Goal: Check status: Check status

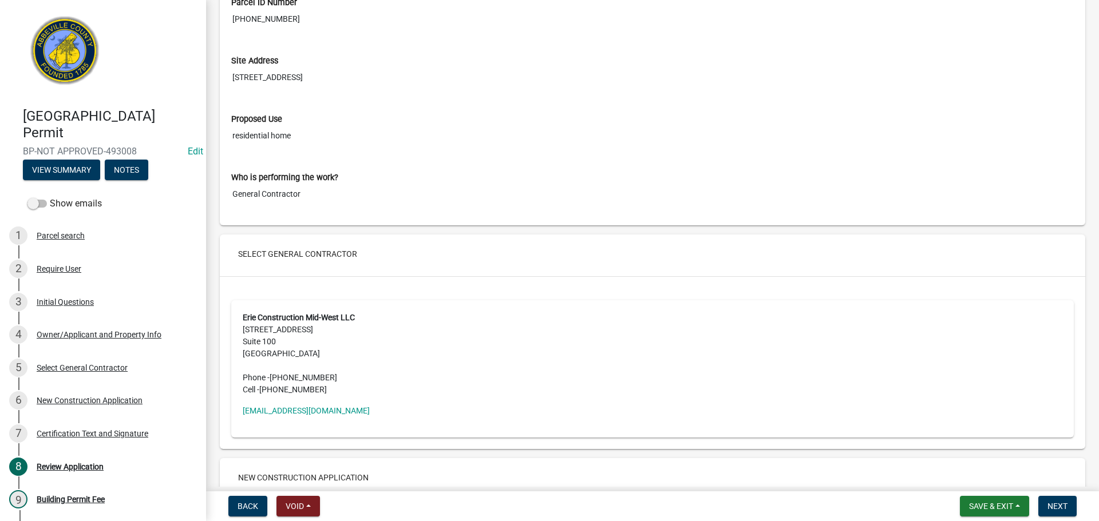
scroll to position [1831, 0]
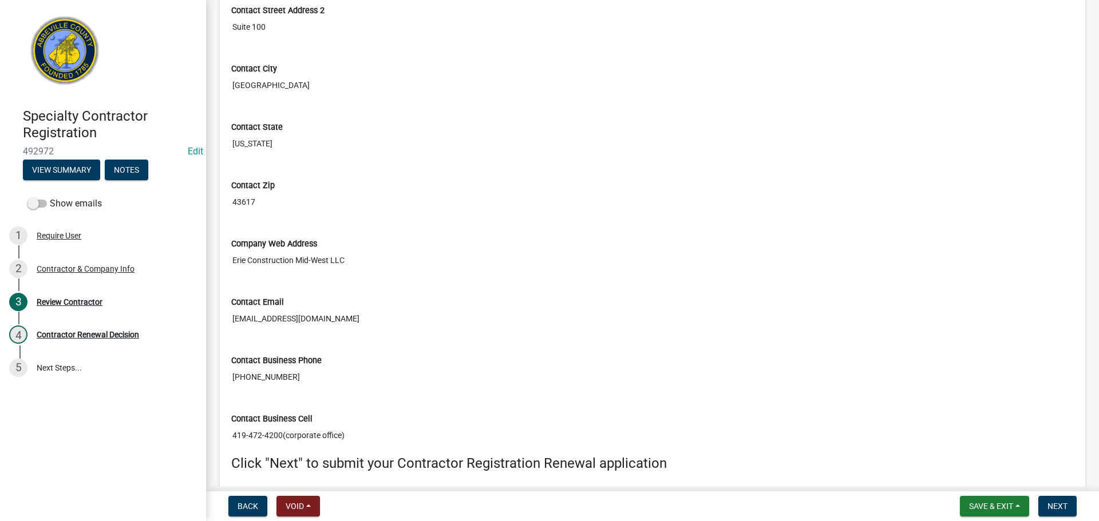
scroll to position [852, 0]
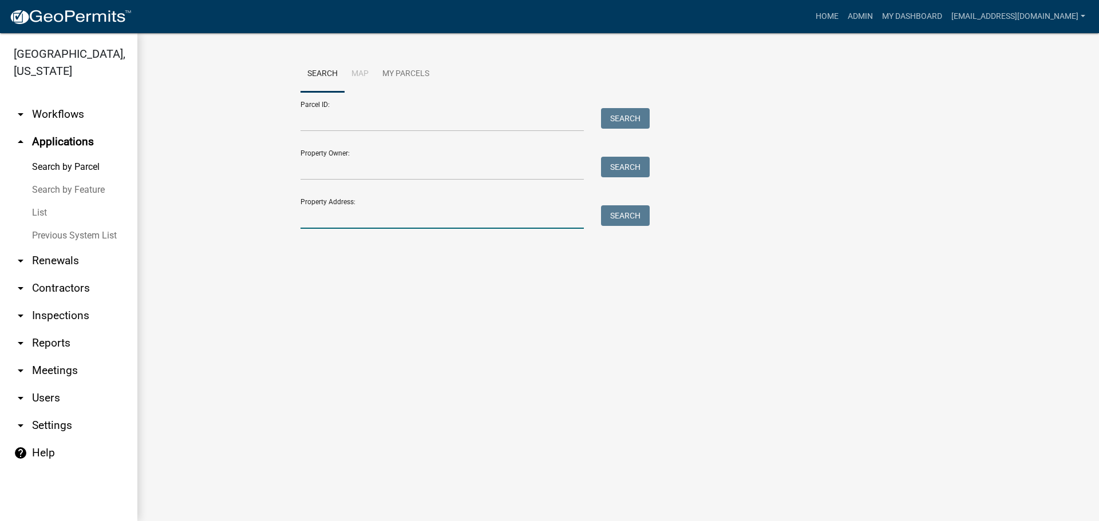
click at [372, 212] on input "Property Address:" at bounding box center [441, 216] width 283 height 23
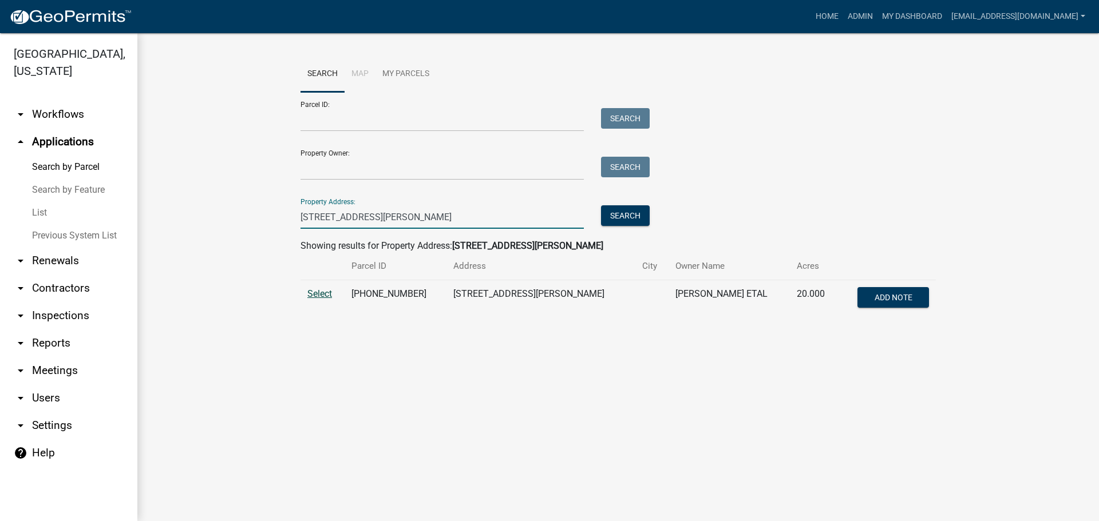
type input "83 corbin road"
click at [327, 292] on span "Select" at bounding box center [319, 293] width 25 height 11
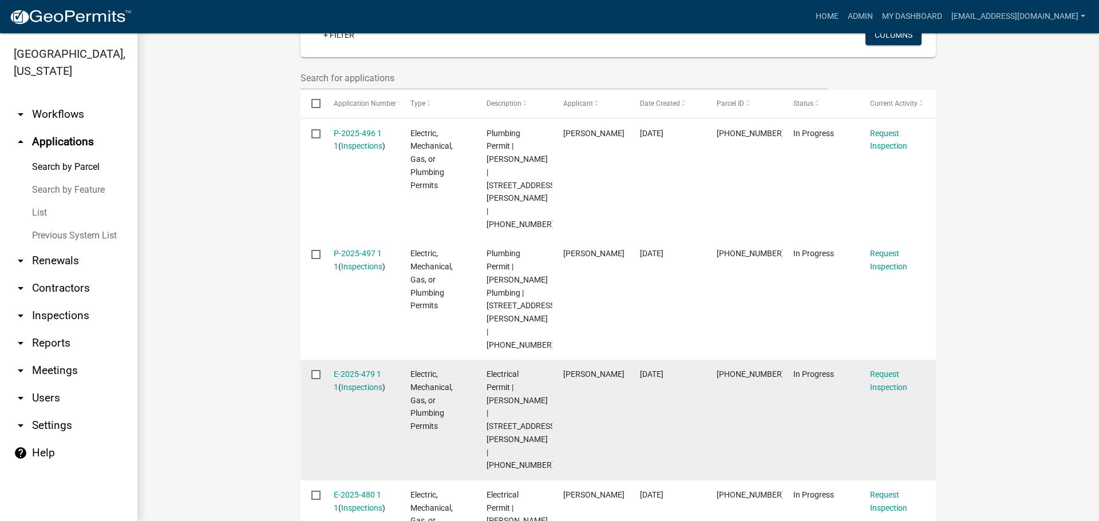
scroll to position [343, 0]
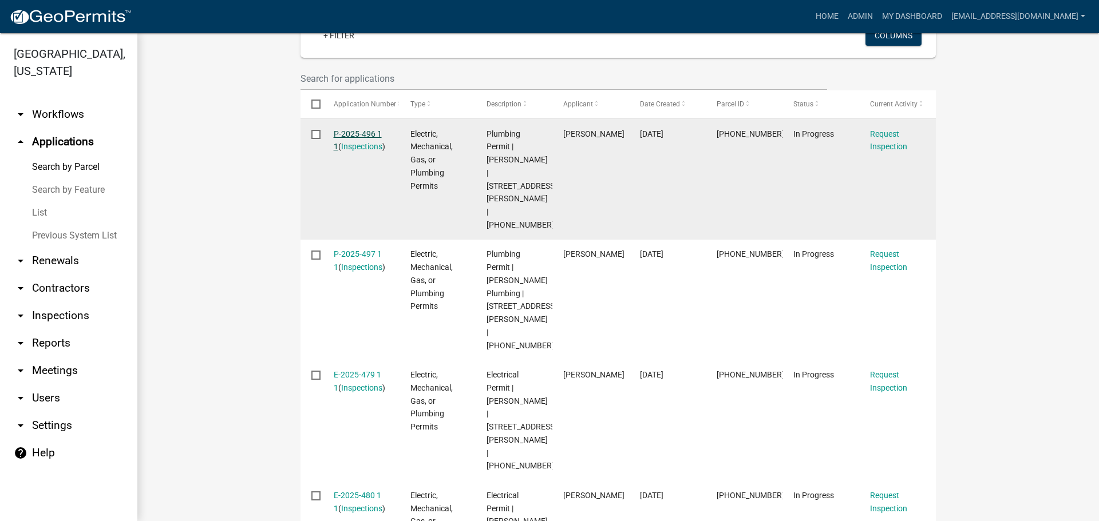
click at [359, 129] on link "P-2025-496 1 1" at bounding box center [358, 140] width 48 height 22
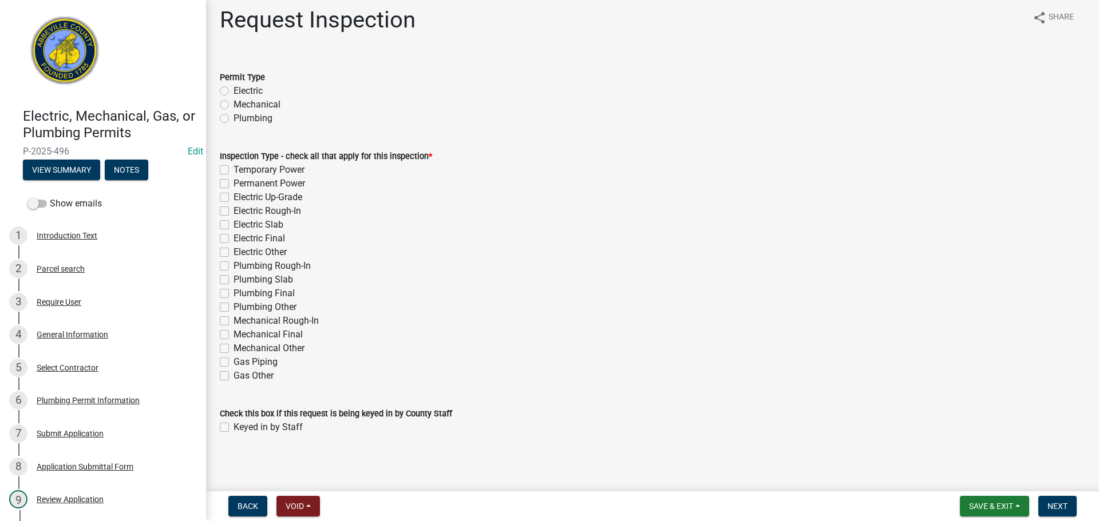
scroll to position [10, 0]
click at [77, 164] on button "View Summary" at bounding box center [61, 170] width 77 height 21
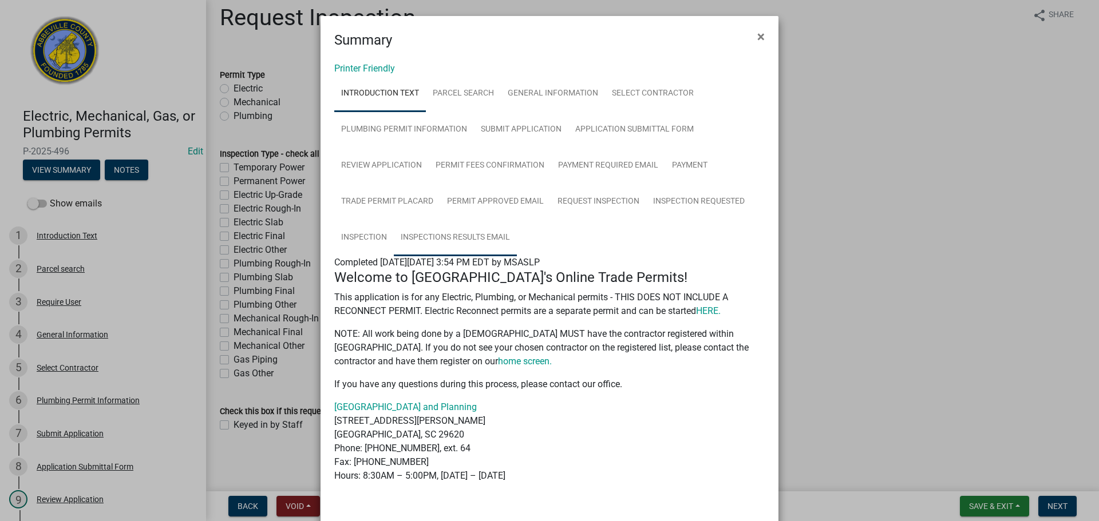
click at [446, 242] on link "Inspections Results Email" at bounding box center [455, 238] width 123 height 37
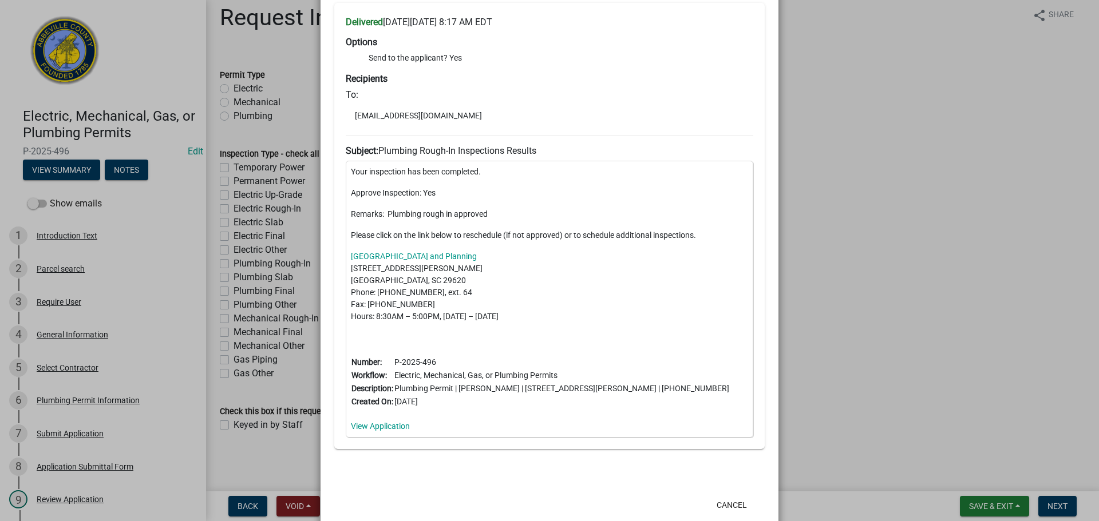
scroll to position [331, 0]
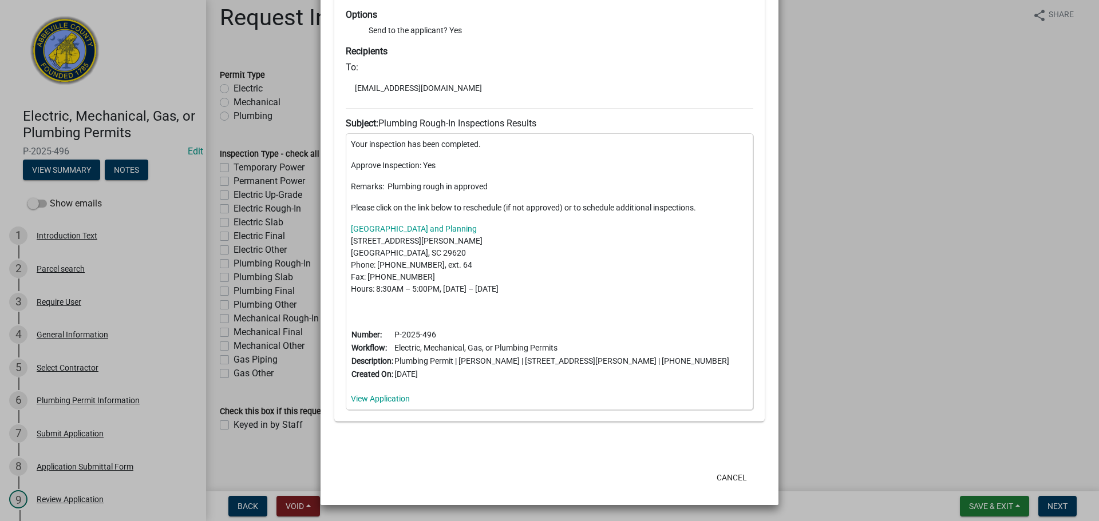
click at [881, 140] on ngb-modal-window "Summary × Printer Friendly Introduction Text Parcel search General Information …" at bounding box center [549, 260] width 1099 height 521
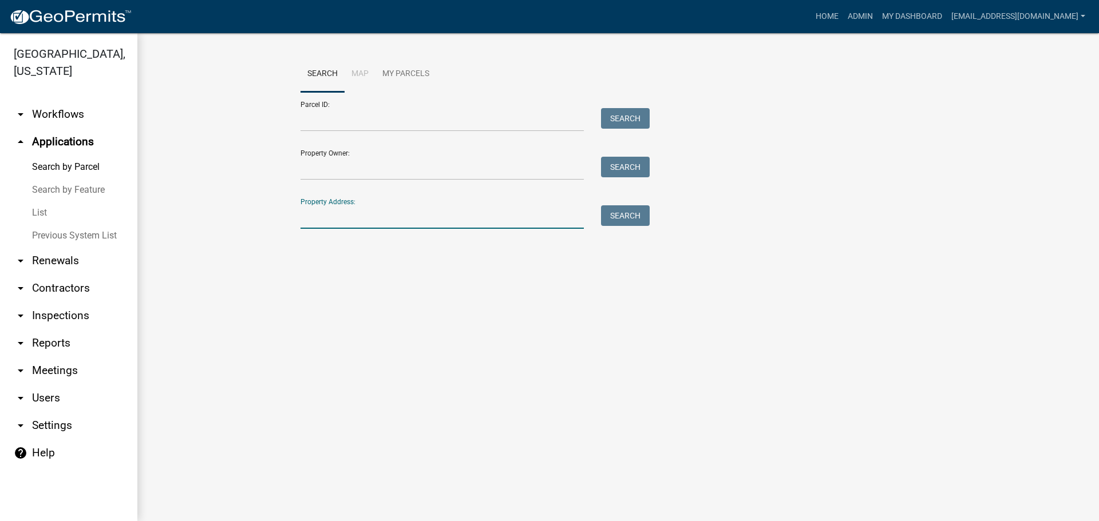
click at [398, 208] on input "Property Address:" at bounding box center [441, 216] width 283 height 23
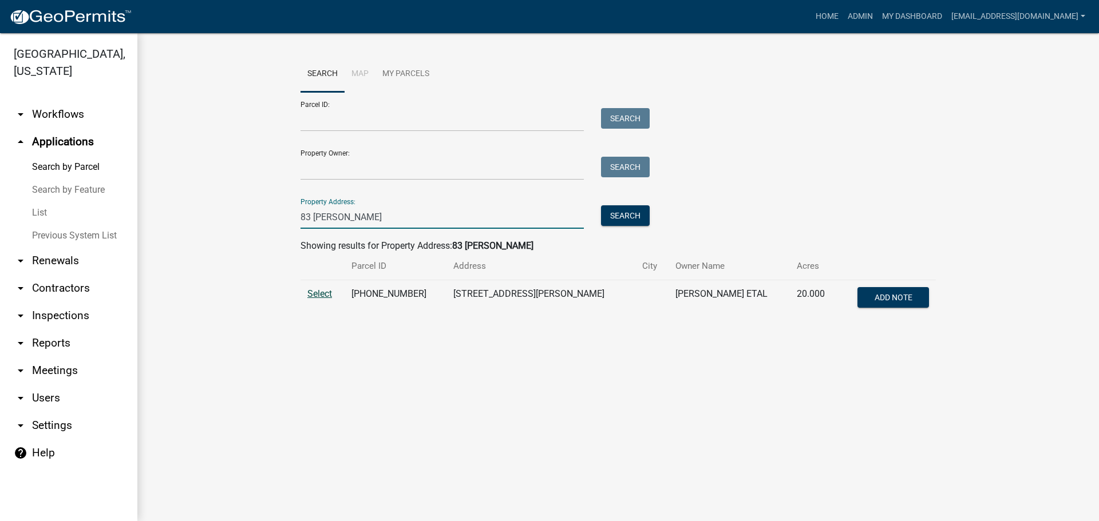
type input "83 [PERSON_NAME]"
click at [314, 294] on span "Select" at bounding box center [319, 293] width 25 height 11
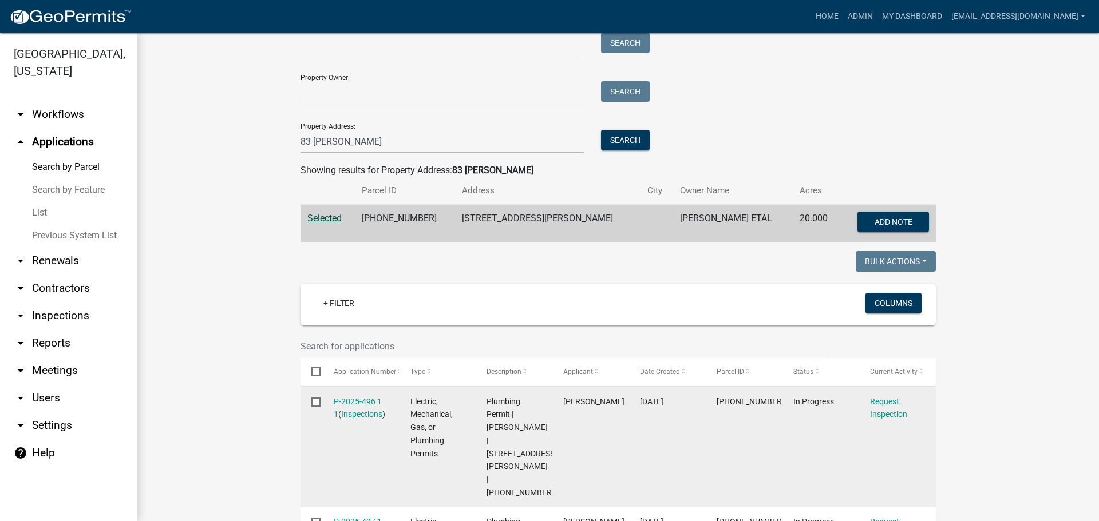
scroll to position [229, 0]
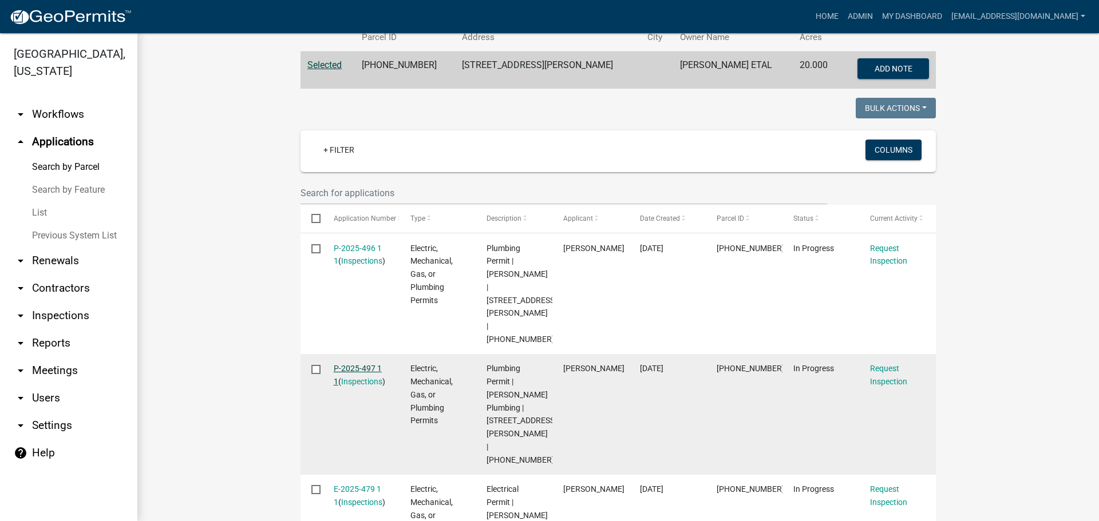
click at [346, 364] on link "P-2025-497 1 1" at bounding box center [358, 375] width 48 height 22
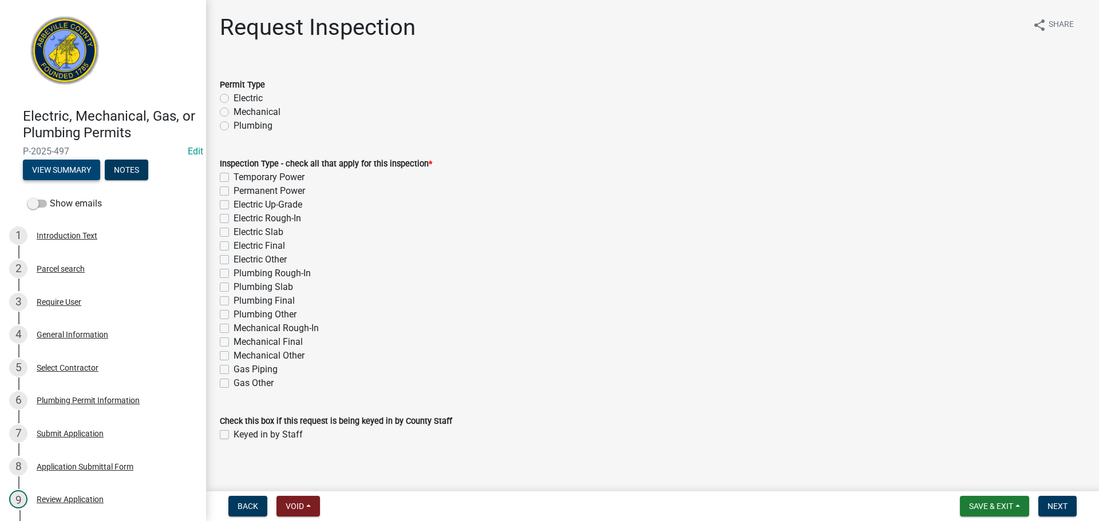
click at [44, 163] on button "View Summary" at bounding box center [61, 170] width 77 height 21
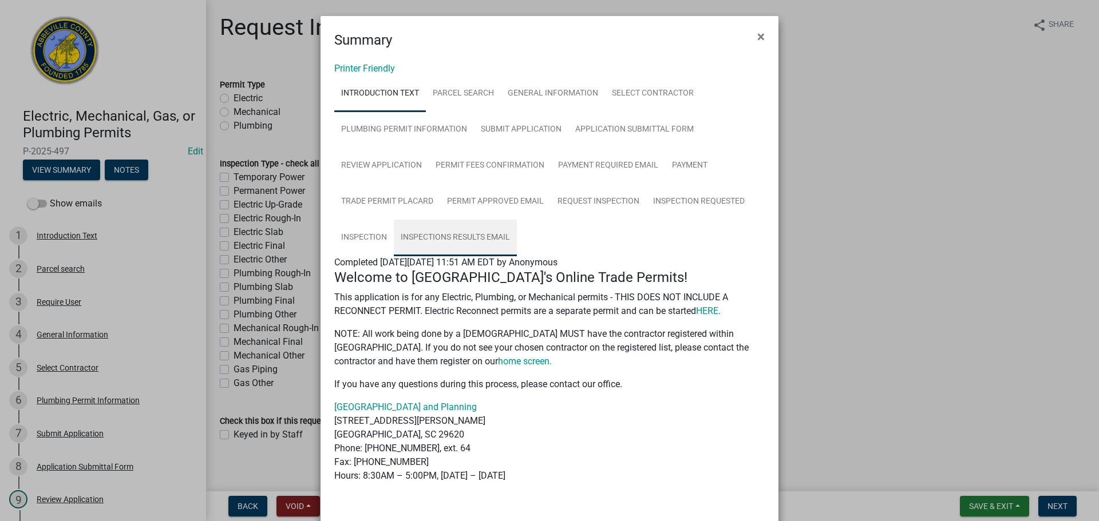
click at [440, 235] on link "Inspections Results Email" at bounding box center [455, 238] width 123 height 37
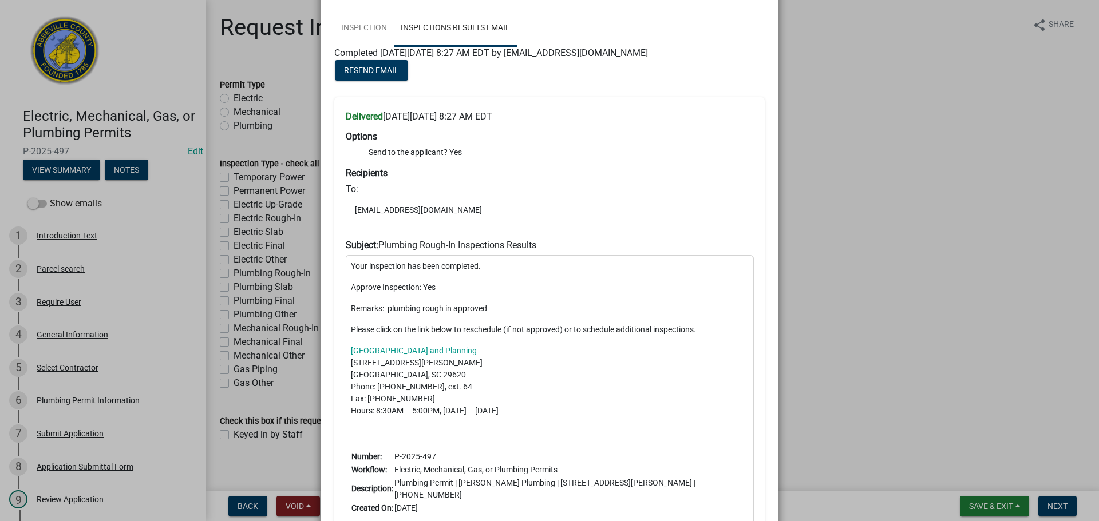
scroll to position [286, 0]
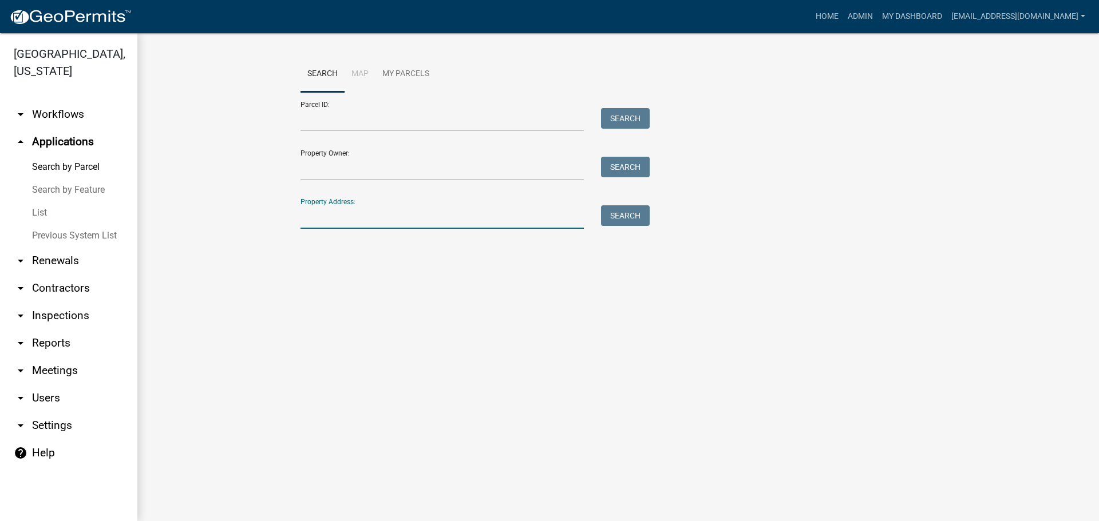
click at [369, 215] on input "Property Address:" at bounding box center [441, 216] width 283 height 23
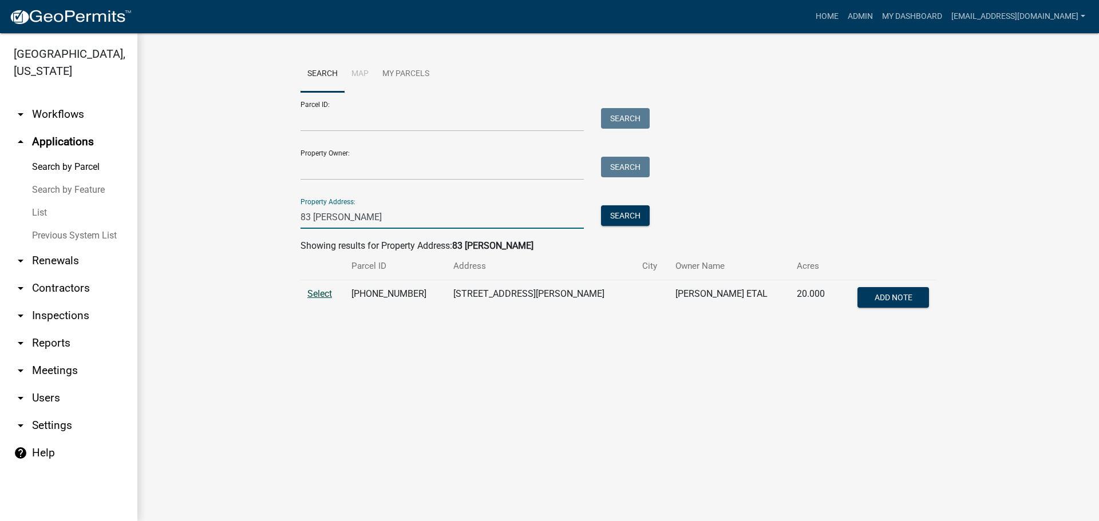
type input "83 [PERSON_NAME]"
click at [315, 295] on span "Select" at bounding box center [319, 293] width 25 height 11
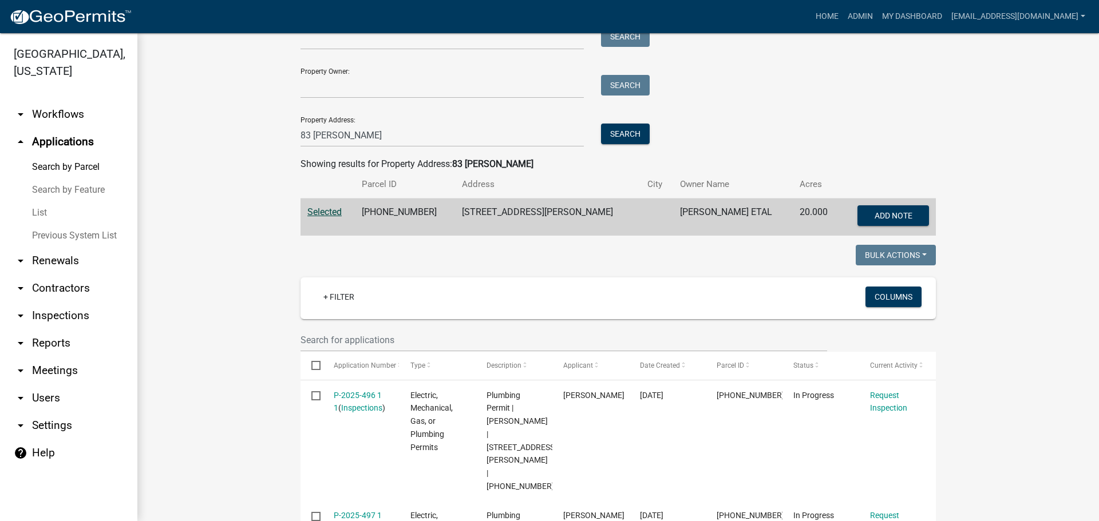
scroll to position [229, 0]
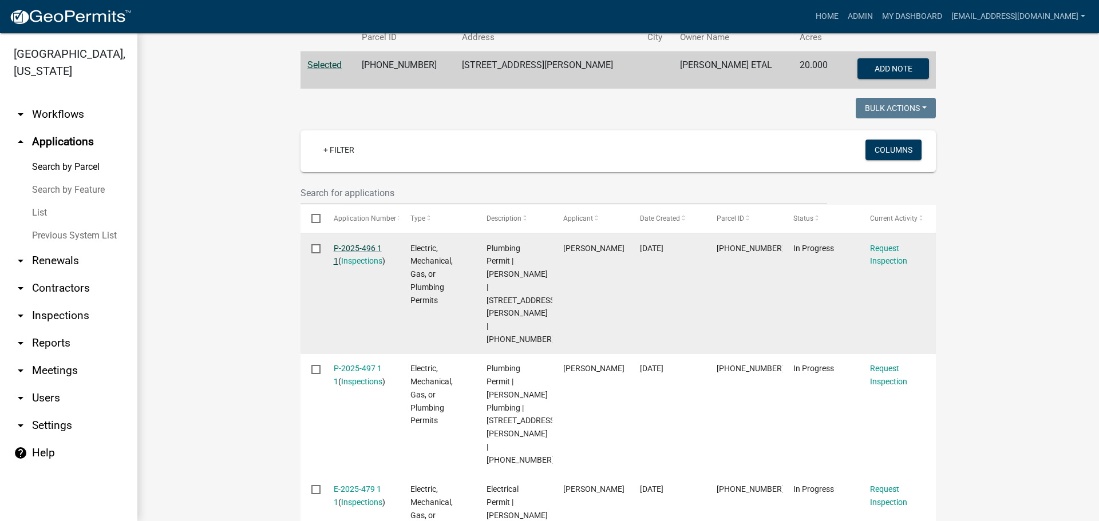
click at [355, 246] on link "P-2025-496 1 1" at bounding box center [358, 255] width 48 height 22
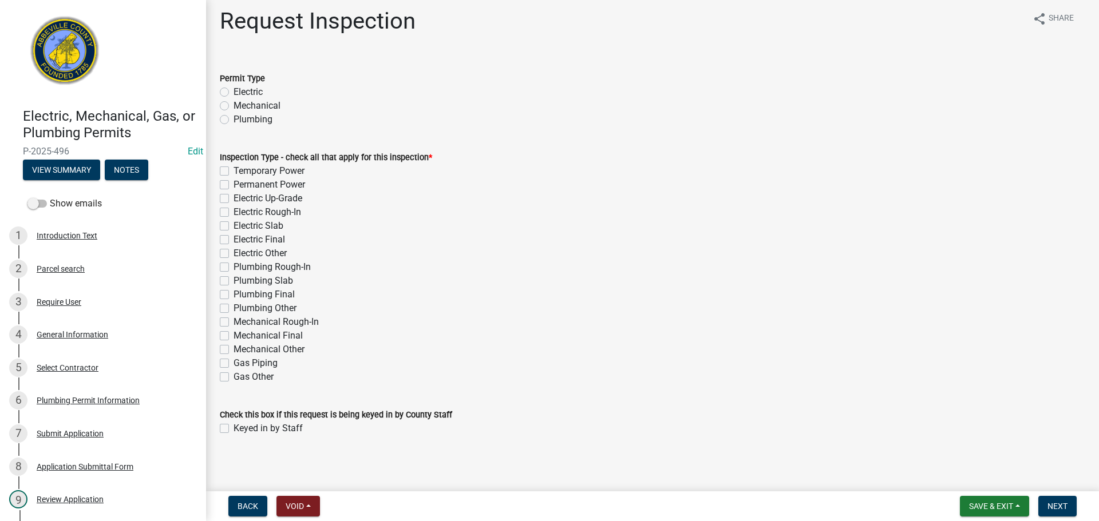
scroll to position [10, 0]
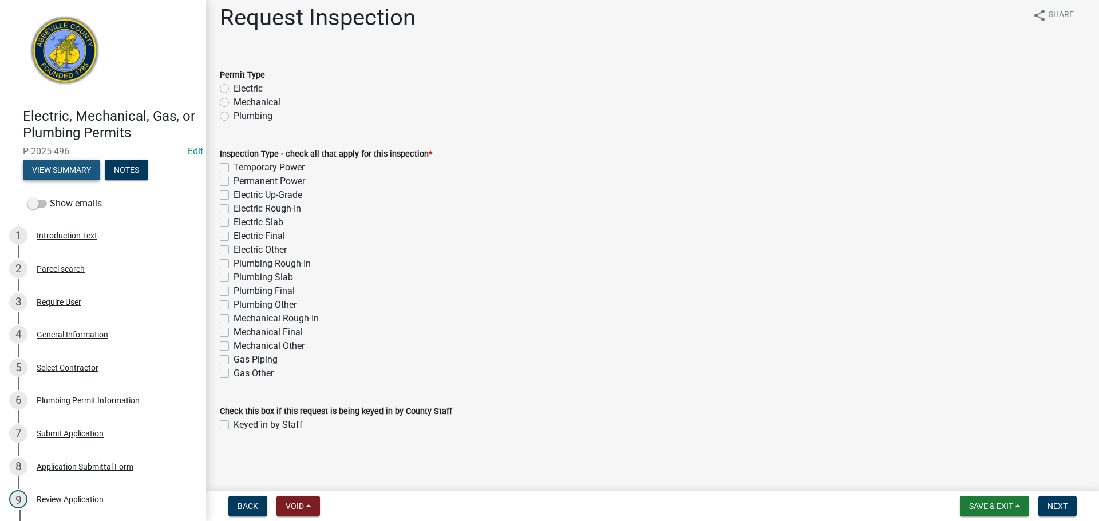
click at [68, 167] on button "View Summary" at bounding box center [61, 170] width 77 height 21
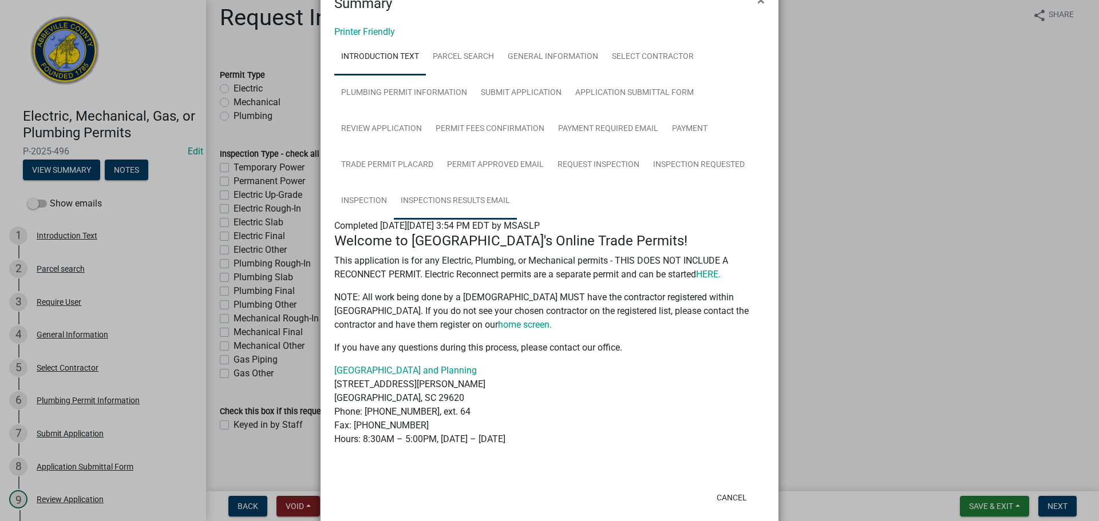
scroll to position [57, 0]
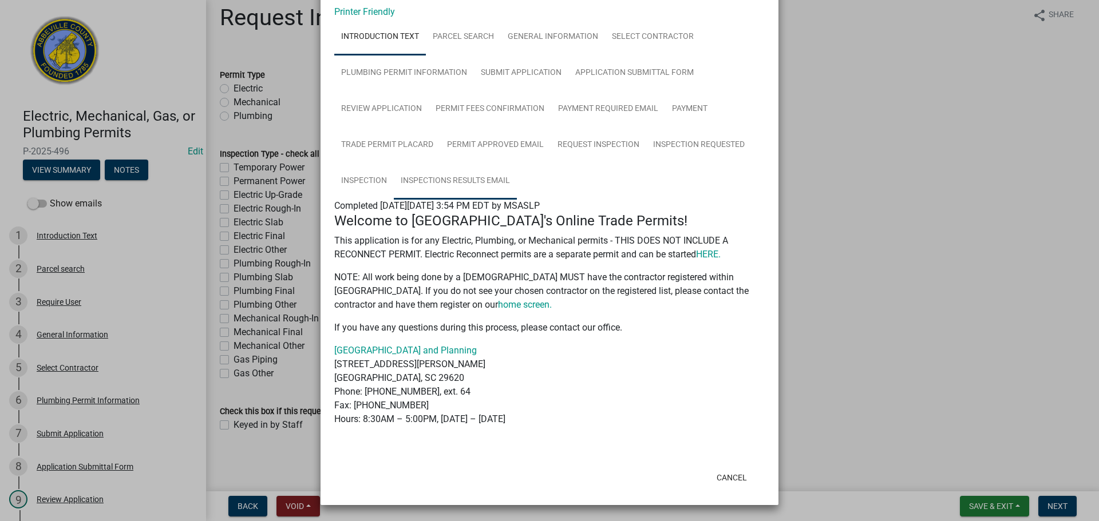
click at [453, 180] on link "Inspections Results Email" at bounding box center [455, 181] width 123 height 37
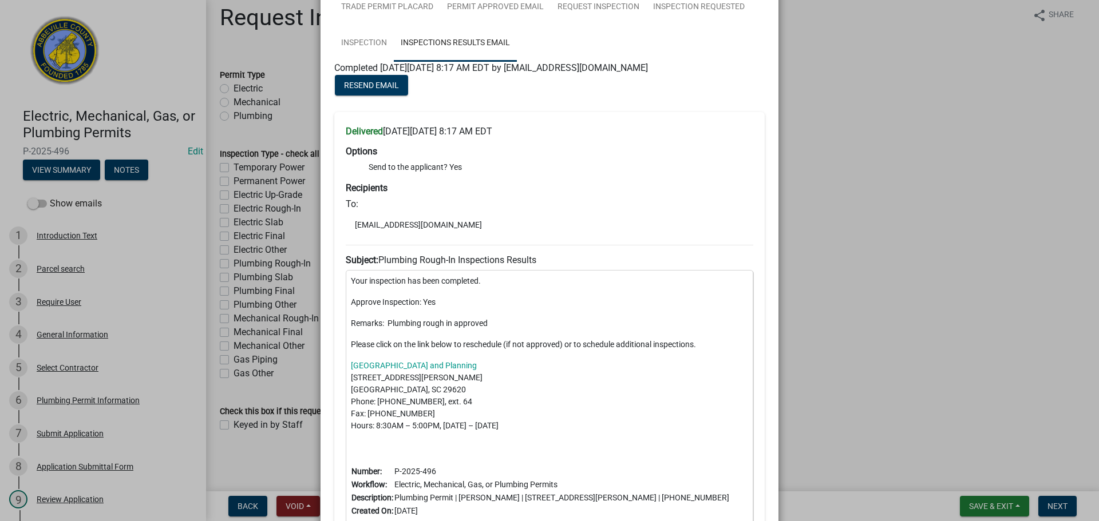
scroll to position [160, 0]
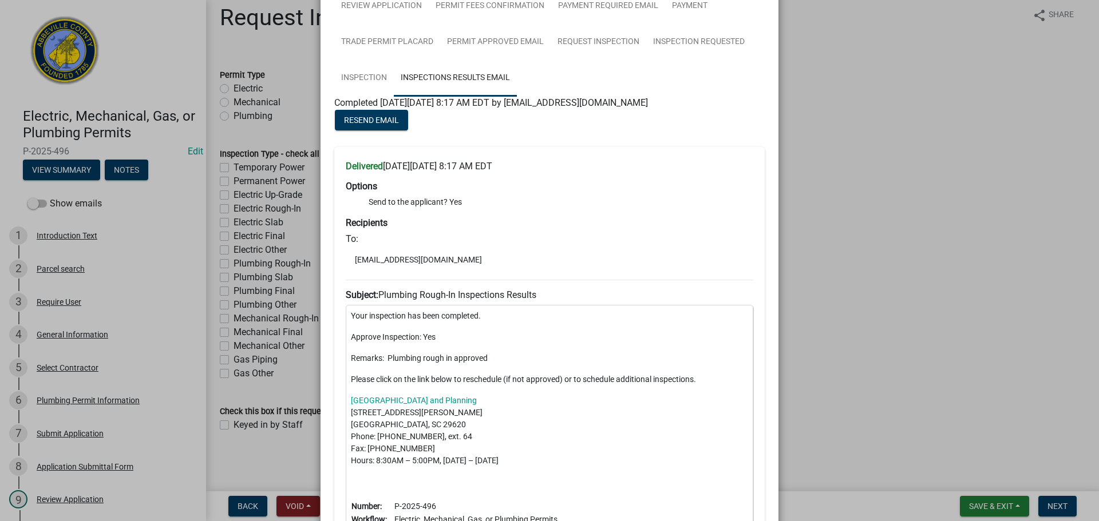
click at [874, 159] on ngb-modal-window "Summary × Printer Friendly Introduction Text Parcel search General Information …" at bounding box center [549, 260] width 1099 height 521
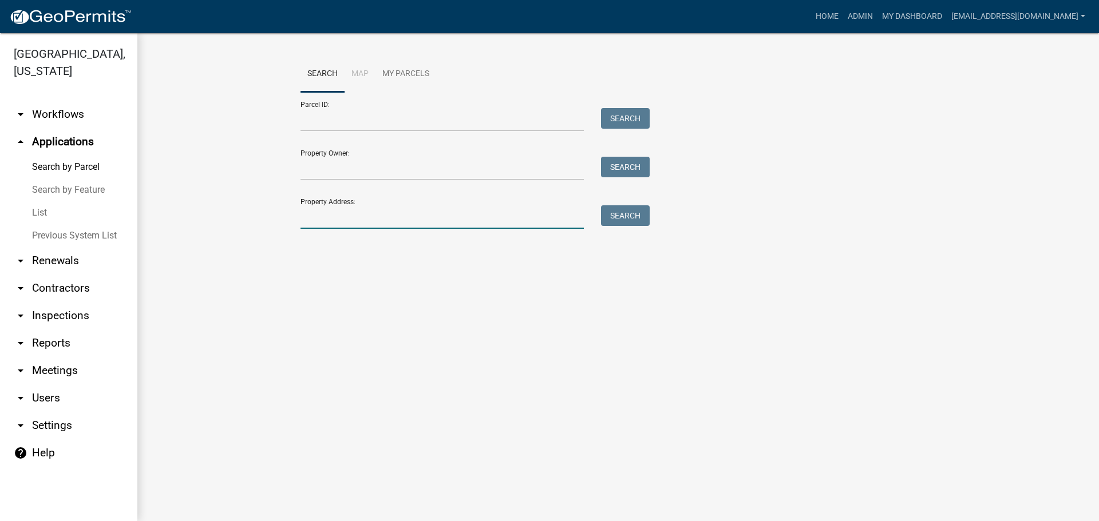
click at [320, 219] on input "Property Address:" at bounding box center [441, 216] width 283 height 23
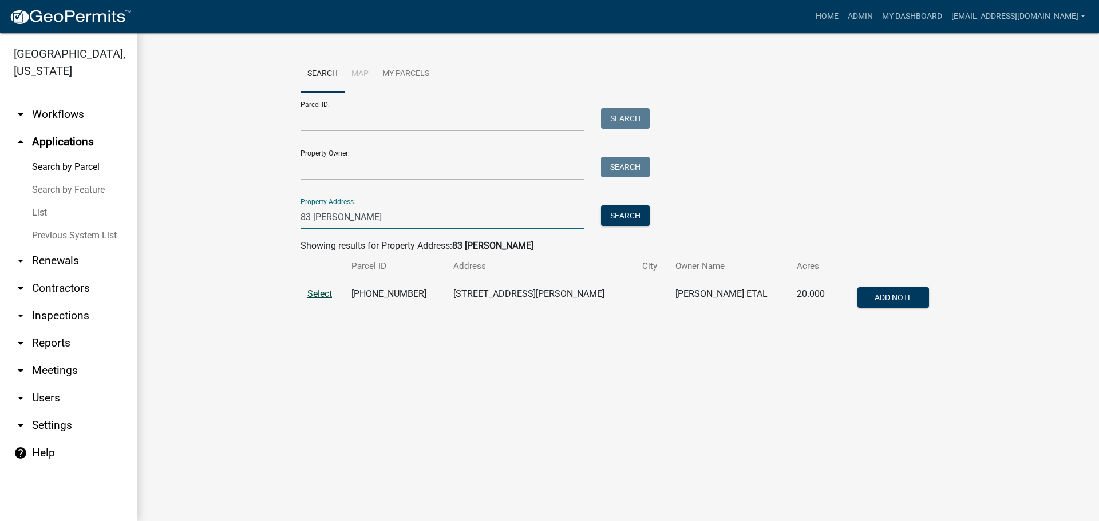
type input "83 corbin"
click at [316, 295] on span "Select" at bounding box center [319, 293] width 25 height 11
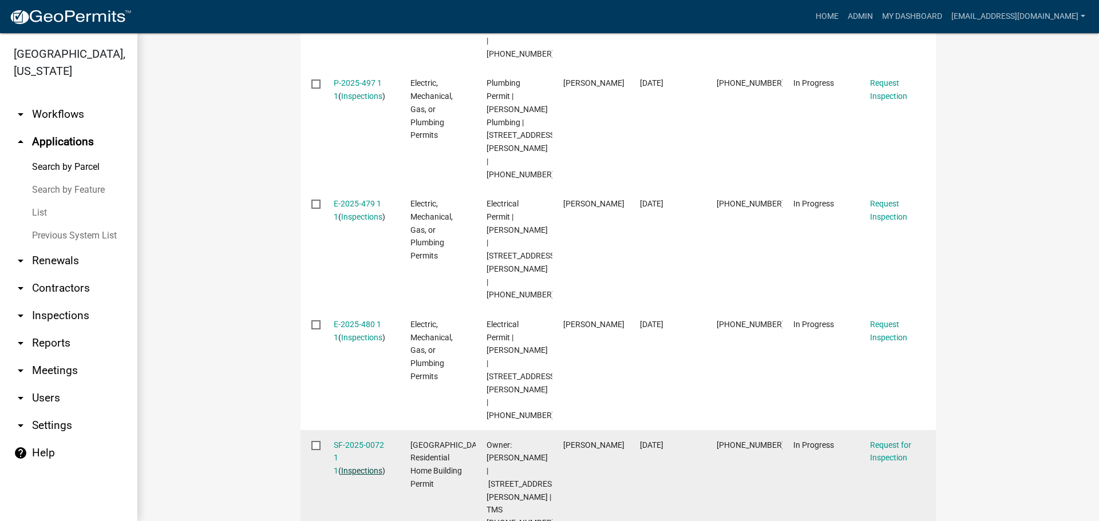
scroll to position [515, 0]
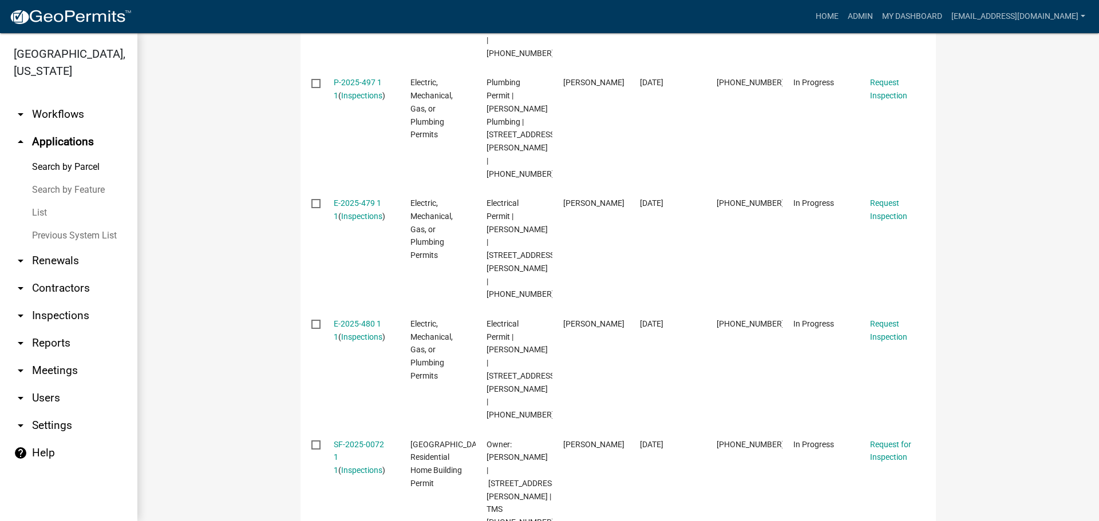
click at [89, 21] on img at bounding box center [70, 17] width 122 height 17
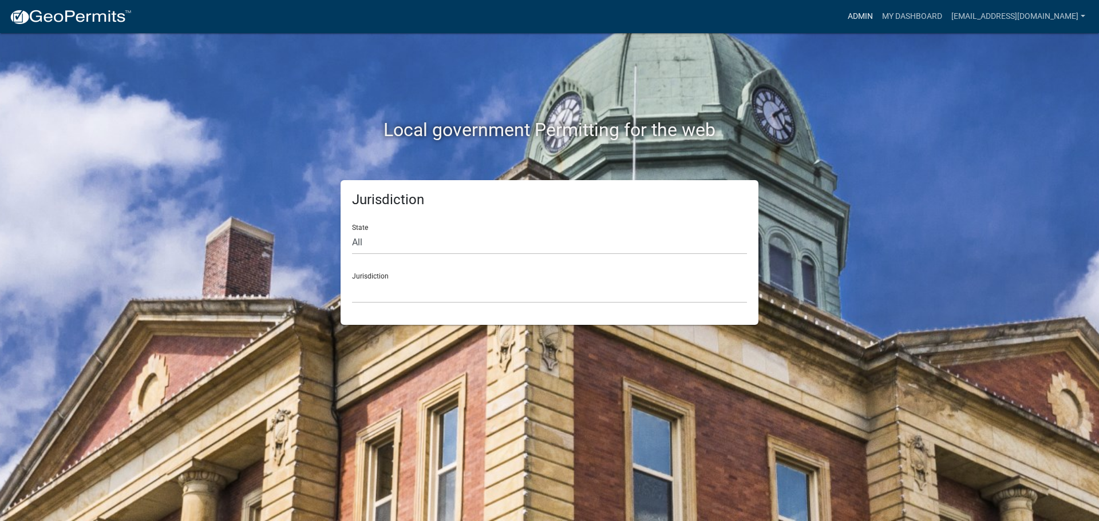
click at [843, 16] on link "Admin" at bounding box center [860, 17] width 34 height 22
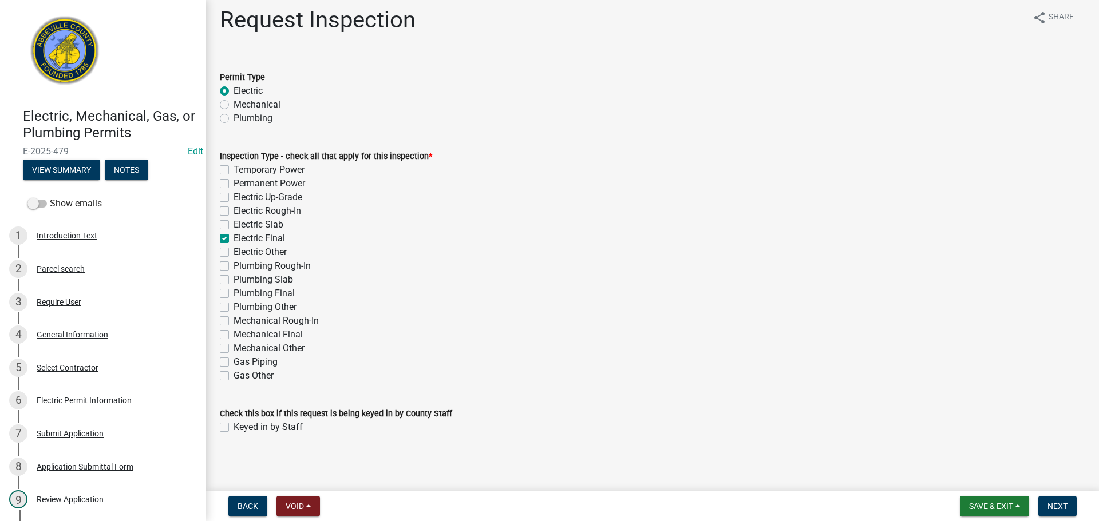
scroll to position [10, 0]
click at [85, 165] on button "View Summary" at bounding box center [61, 170] width 77 height 21
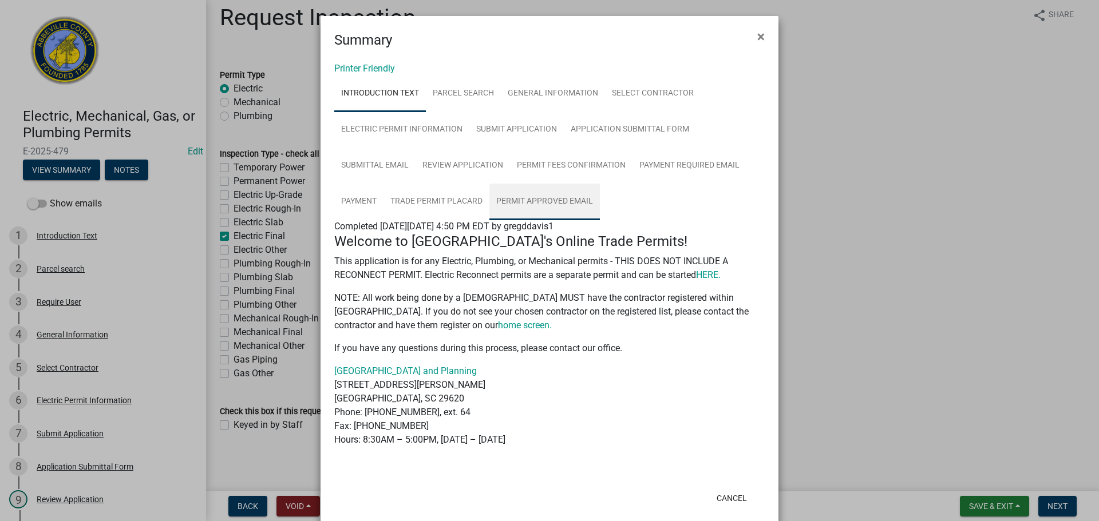
click at [544, 193] on link "Permit Approved Email" at bounding box center [544, 202] width 110 height 37
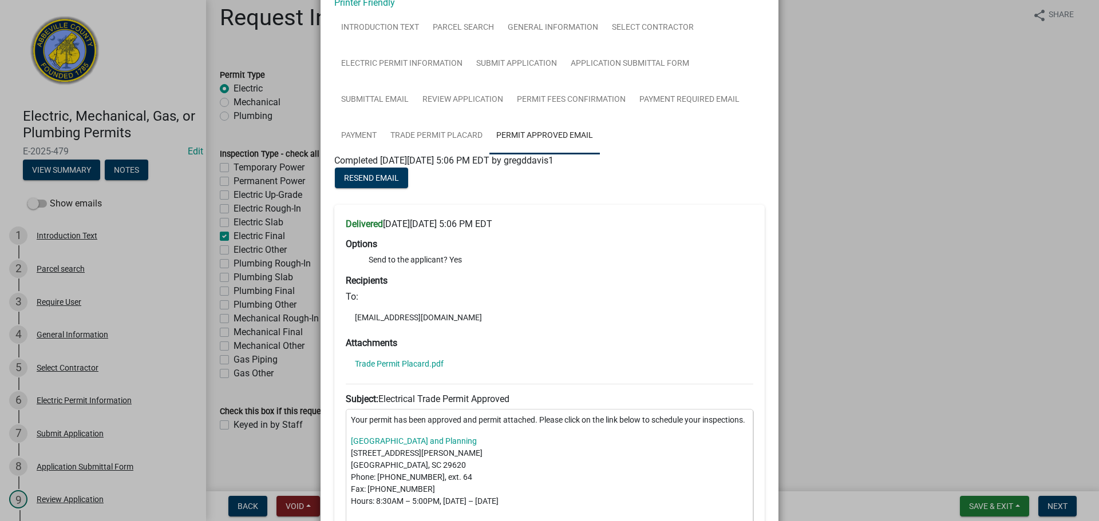
scroll to position [57, 0]
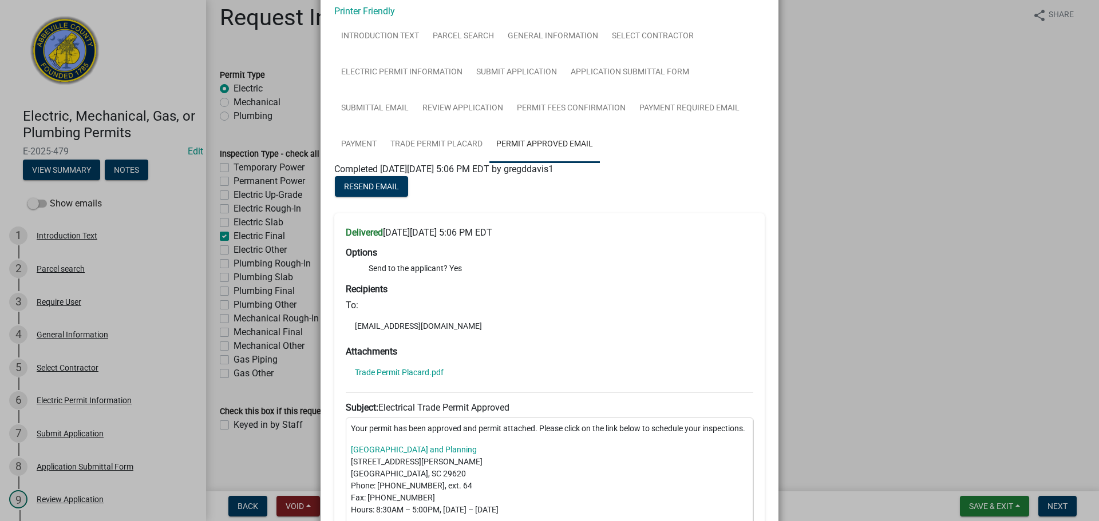
click at [802, 168] on ngb-modal-window "Summary × Printer Friendly Introduction Text Parcel search General Information …" at bounding box center [549, 260] width 1099 height 521
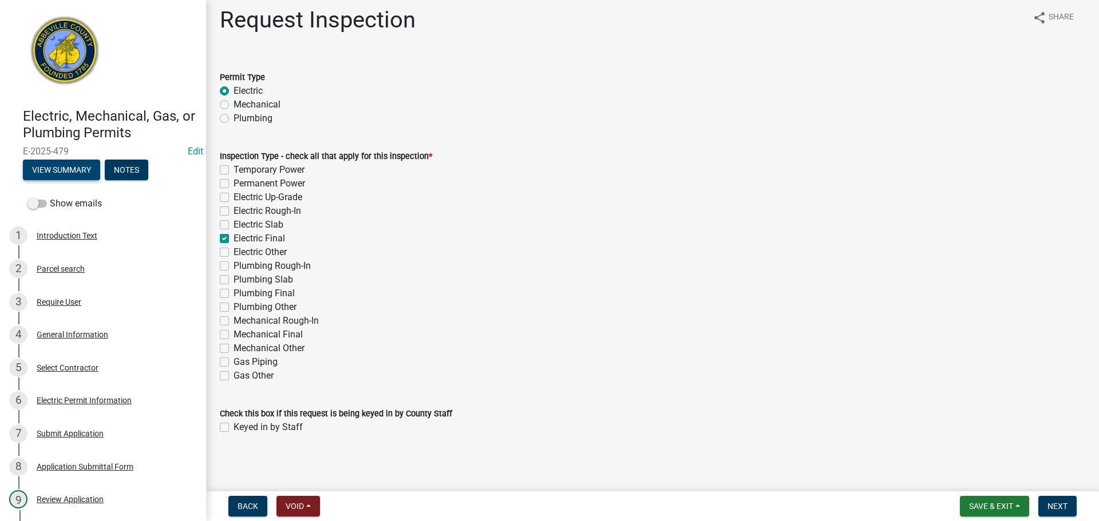
scroll to position [10, 0]
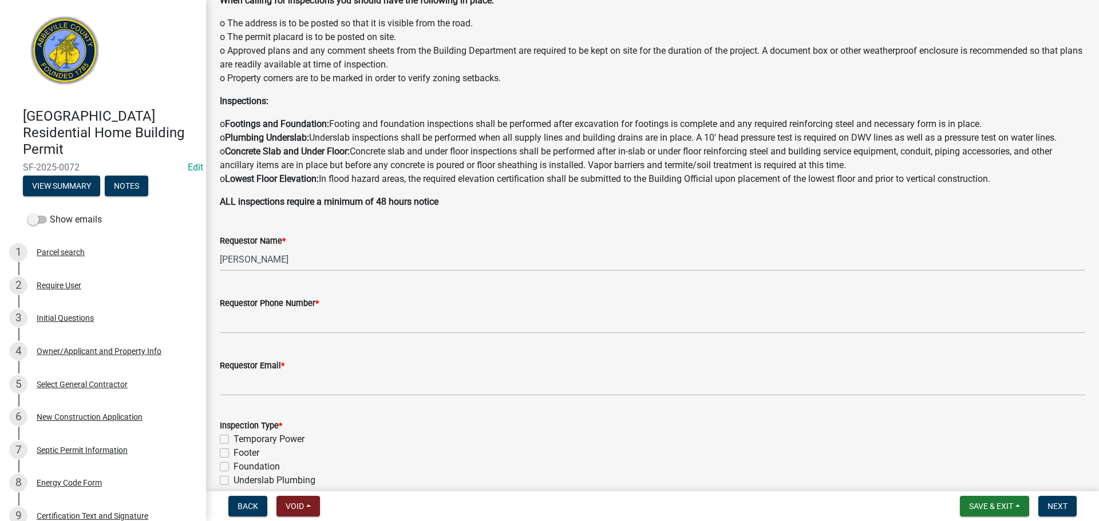
scroll to position [229, 0]
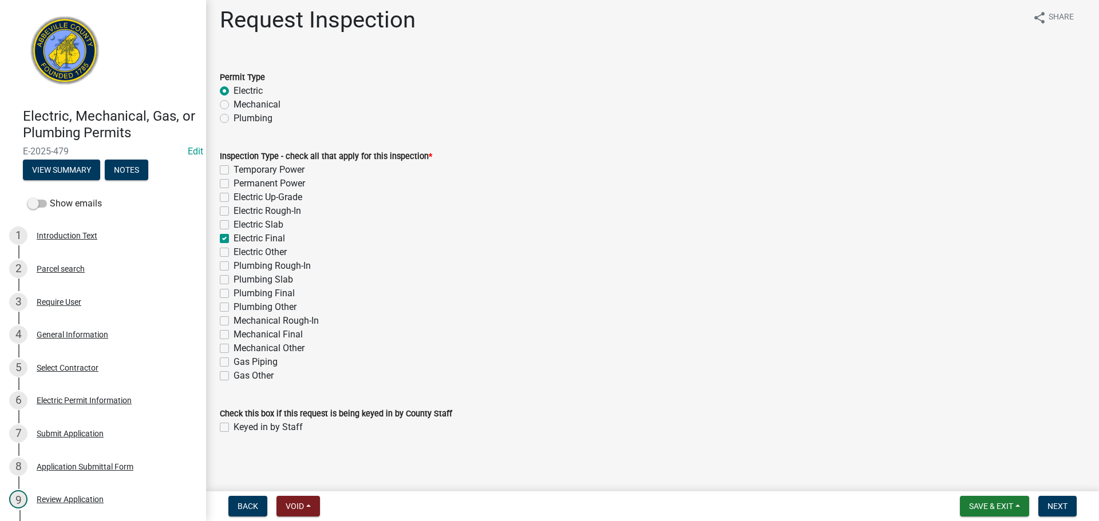
scroll to position [10, 0]
click at [61, 167] on button "View Summary" at bounding box center [61, 170] width 77 height 21
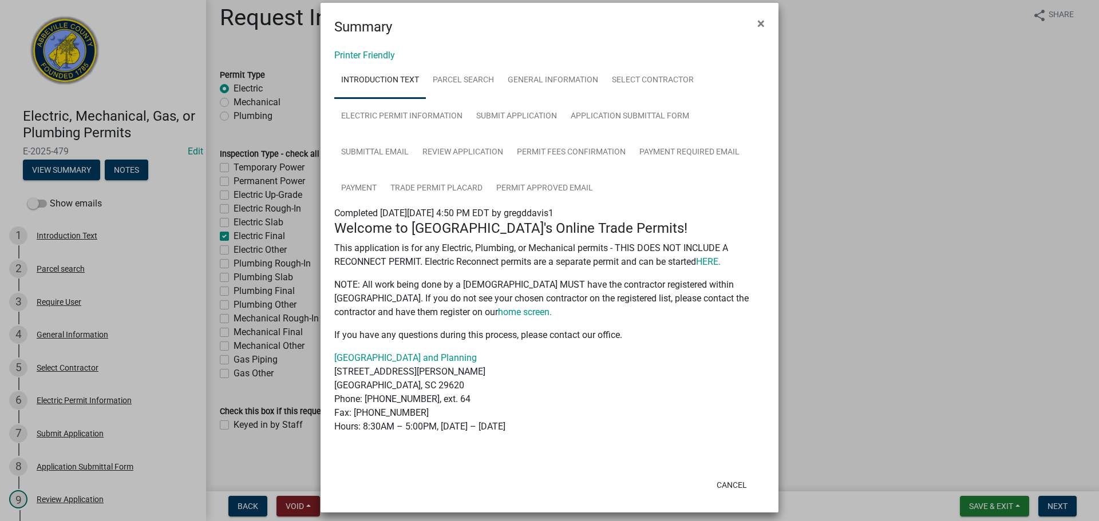
scroll to position [21, 0]
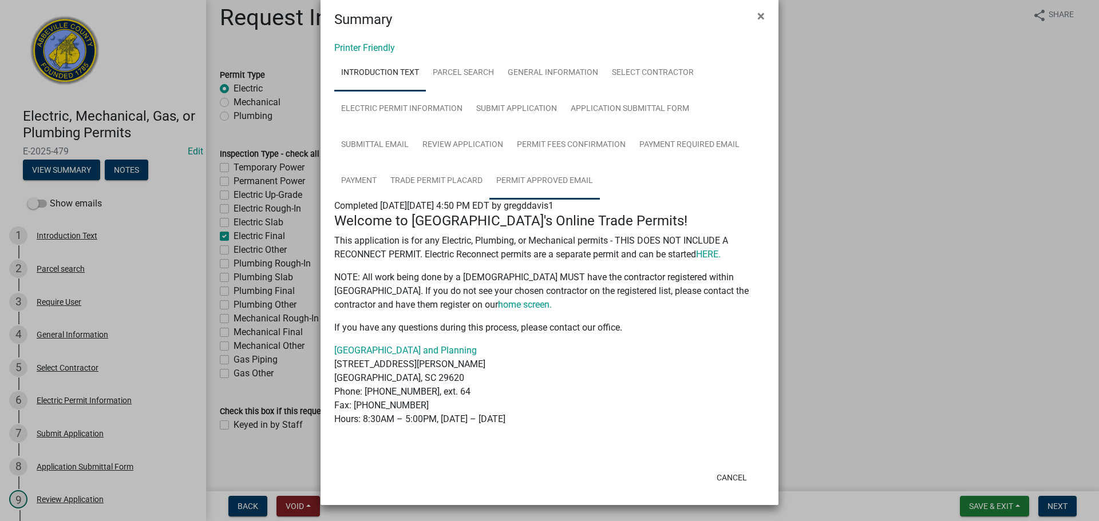
click at [545, 174] on link "Permit Approved Email" at bounding box center [544, 181] width 110 height 37
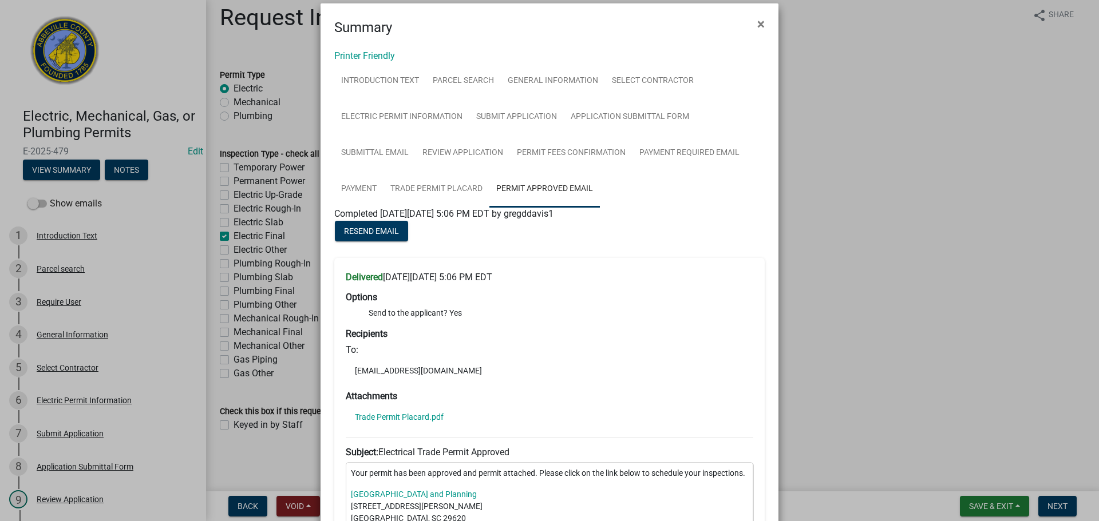
scroll to position [0, 0]
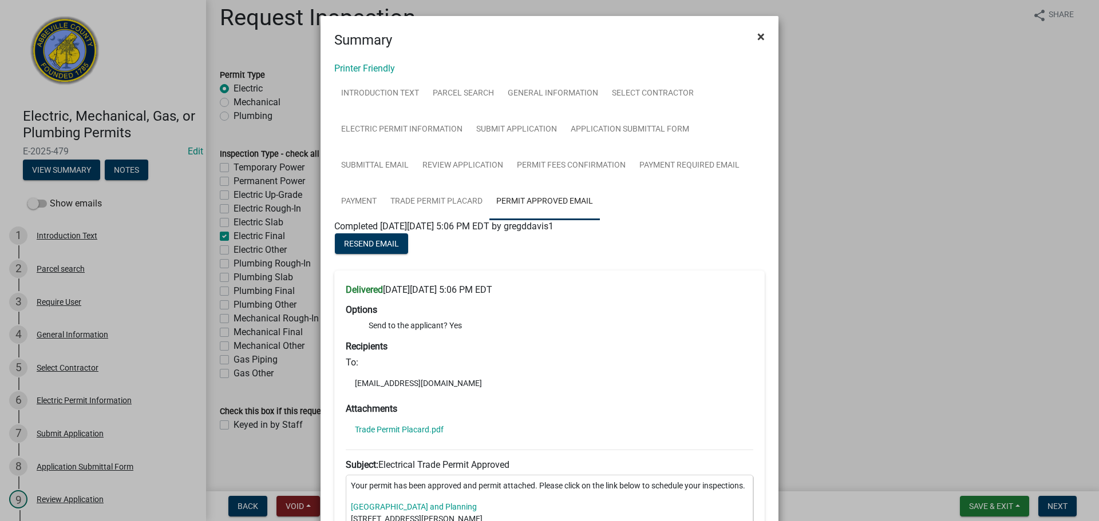
click at [757, 33] on span "×" at bounding box center [760, 37] width 7 height 16
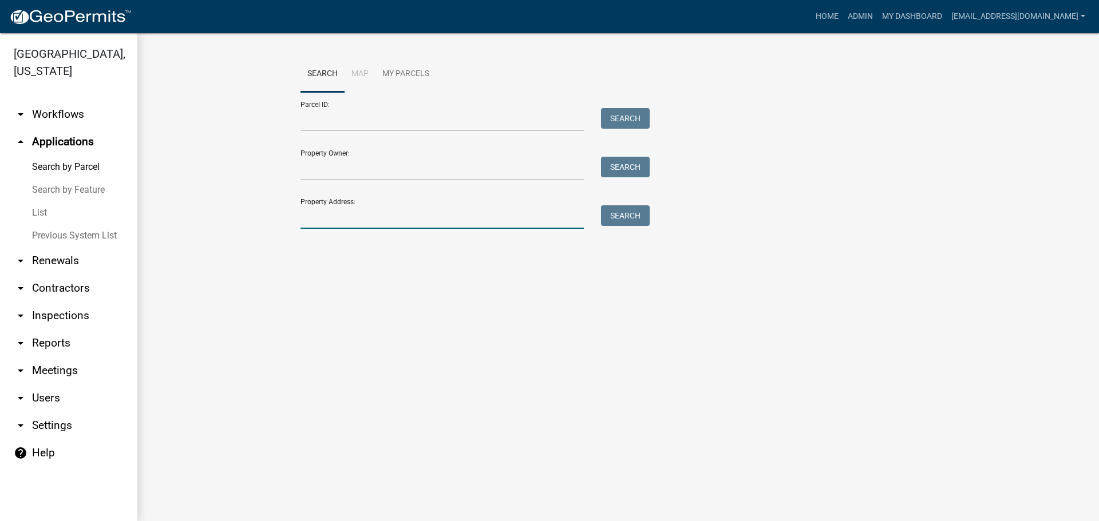
click at [366, 223] on input "Property Address:" at bounding box center [441, 216] width 283 height 23
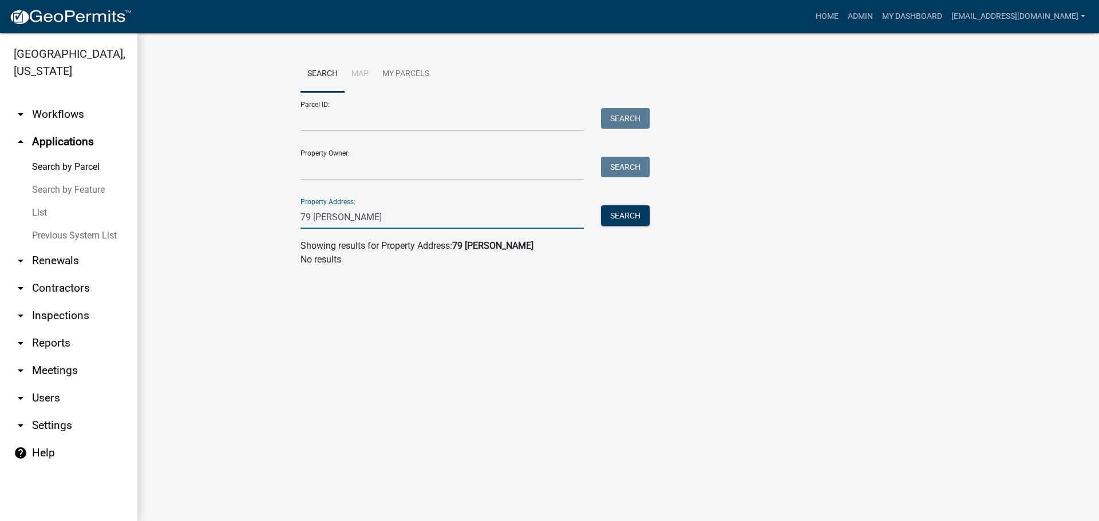
drag, startPoint x: 354, startPoint y: 218, endPoint x: 286, endPoint y: 219, distance: 68.7
click at [286, 219] on wm-workflow-application-search-view "Search Map My Parcels Parcel ID: Search Property Owner: Search Property Address…" at bounding box center [618, 166] width 916 height 220
click at [373, 211] on input "79 corbin rd" at bounding box center [441, 216] width 283 height 23
click at [610, 213] on button "Search" at bounding box center [625, 215] width 49 height 21
drag, startPoint x: 366, startPoint y: 219, endPoint x: 223, endPoint y: 213, distance: 143.8
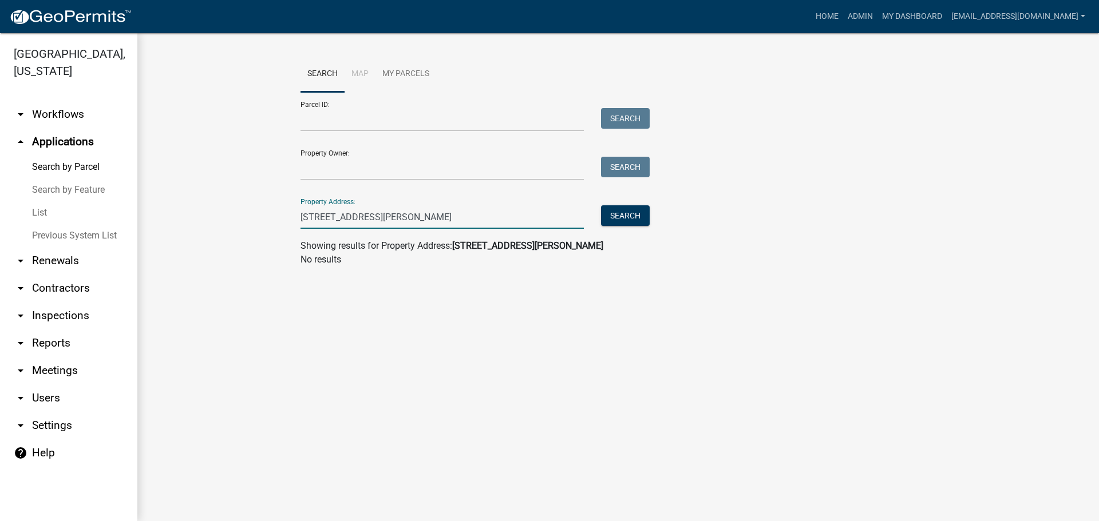
click at [223, 213] on wm-workflow-application-search-view "Search Map My Parcels Parcel ID: Search Property Owner: Search Property Address…" at bounding box center [618, 166] width 916 height 220
type input "7"
click at [70, 144] on link "arrow_drop_up Applications" at bounding box center [68, 141] width 137 height 27
click at [82, 144] on link "arrow_drop_up Applications" at bounding box center [68, 141] width 137 height 27
click at [74, 142] on link "arrow_drop_up Applications" at bounding box center [68, 141] width 137 height 27
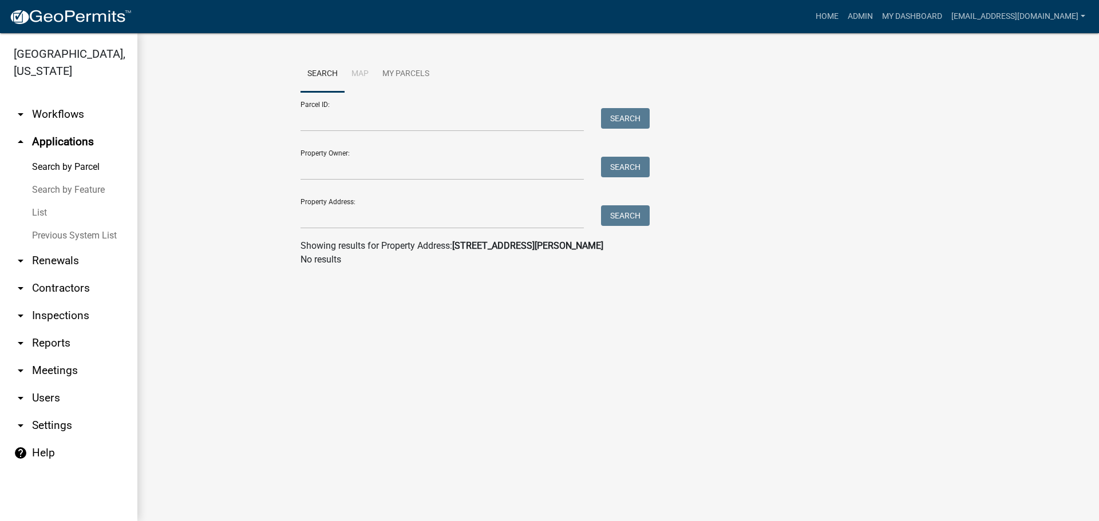
click at [38, 208] on link "List" at bounding box center [68, 212] width 137 height 23
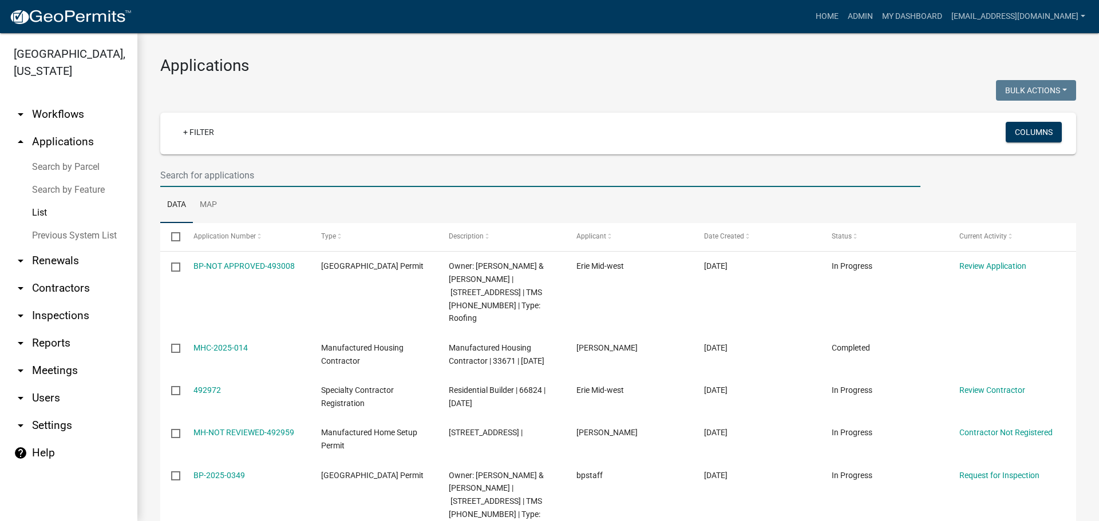
click at [303, 175] on input "text" at bounding box center [540, 175] width 760 height 23
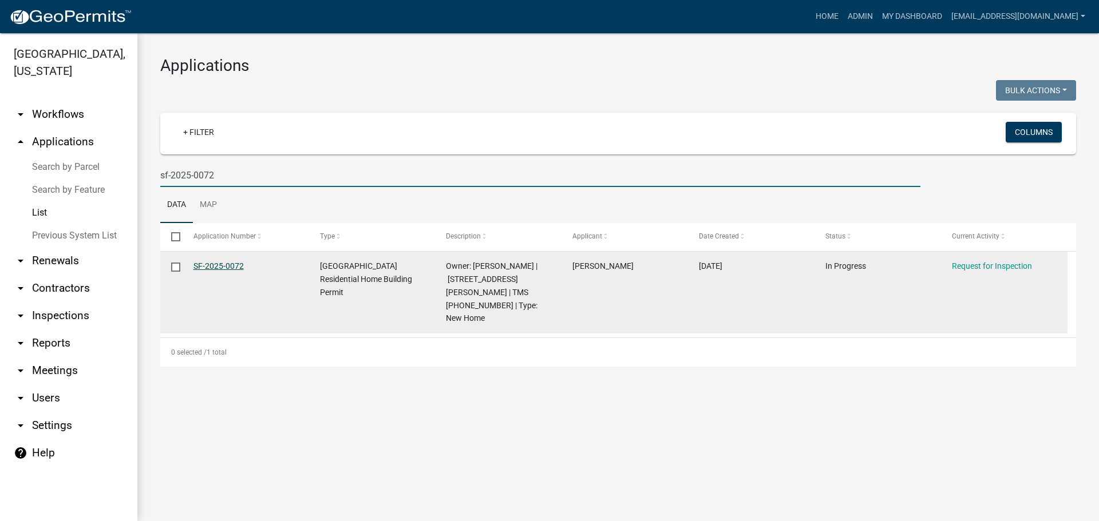
type input "sf-2025-0072"
click at [219, 266] on link "SF-2025-0072" at bounding box center [218, 266] width 50 height 9
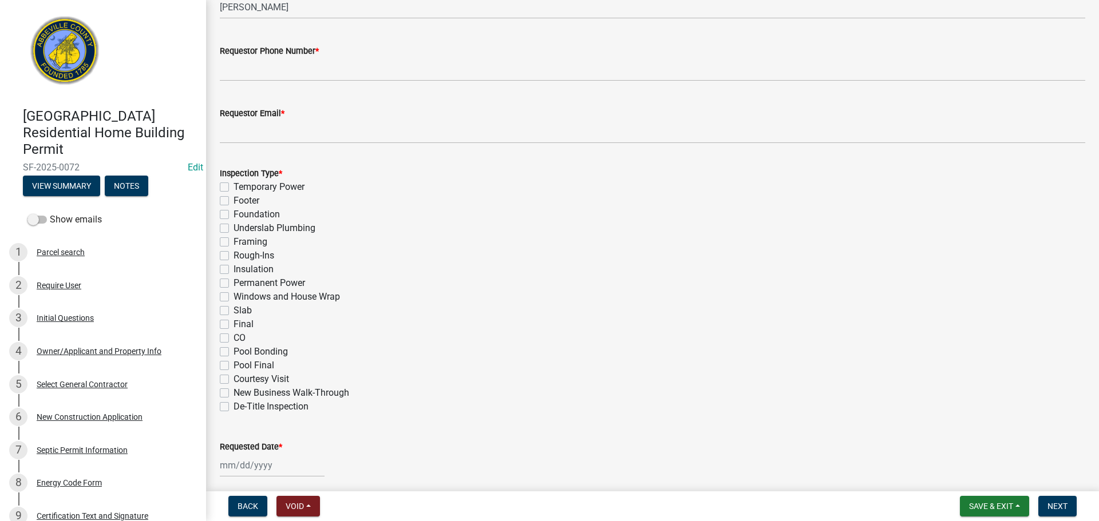
scroll to position [401, 0]
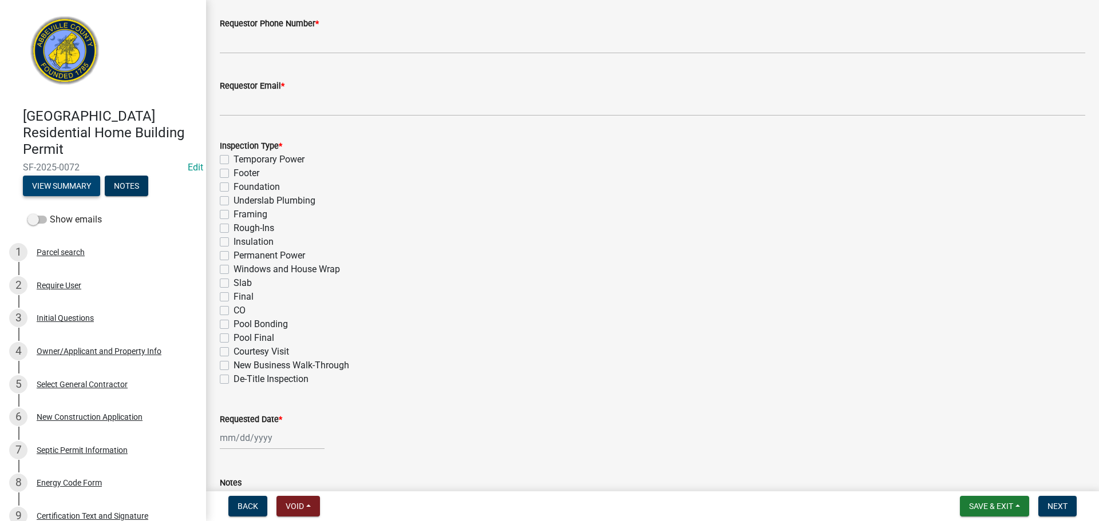
click at [68, 186] on button "View Summary" at bounding box center [61, 186] width 77 height 21
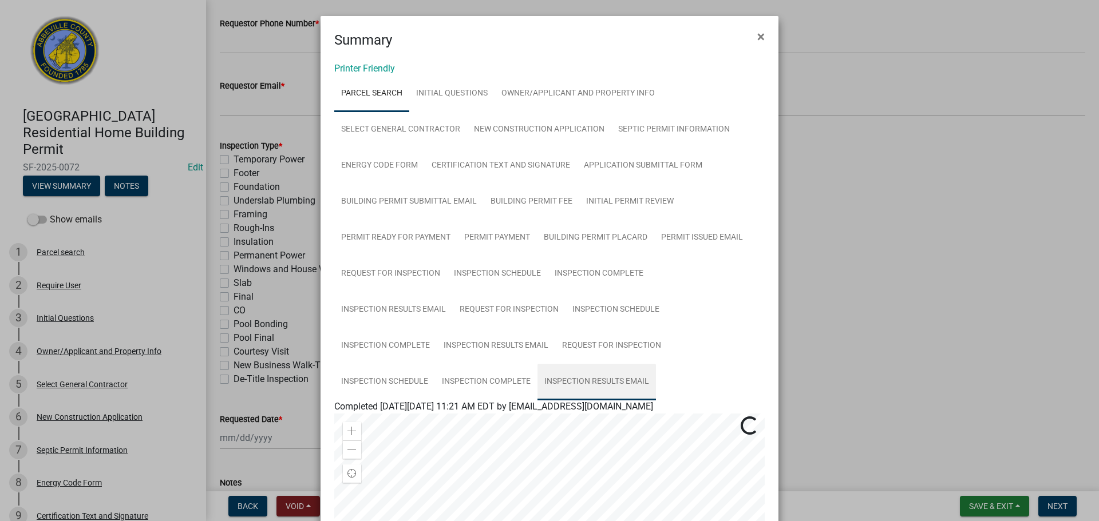
click at [621, 379] on link "Inspection Results Email" at bounding box center [596, 382] width 118 height 37
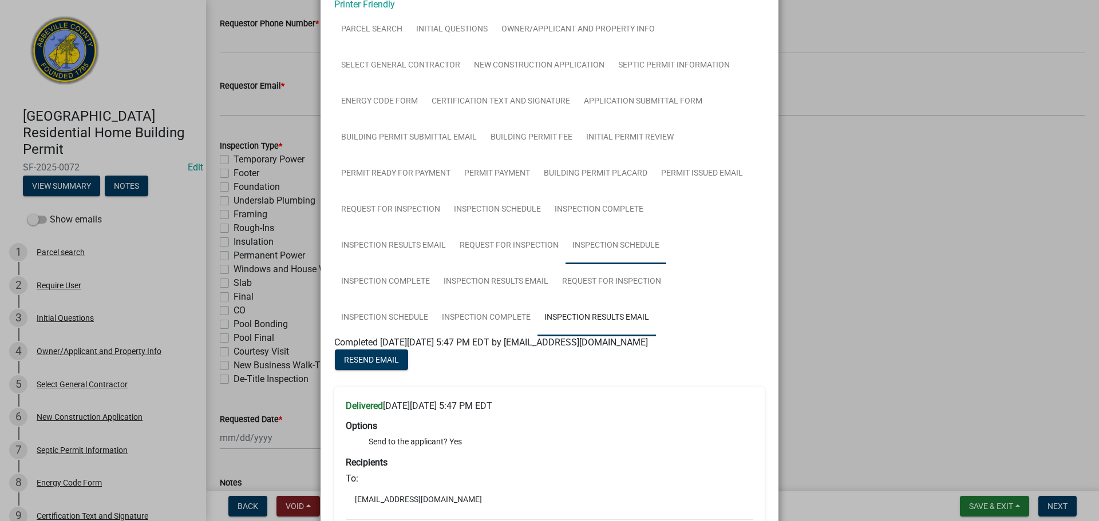
scroll to position [229, 0]
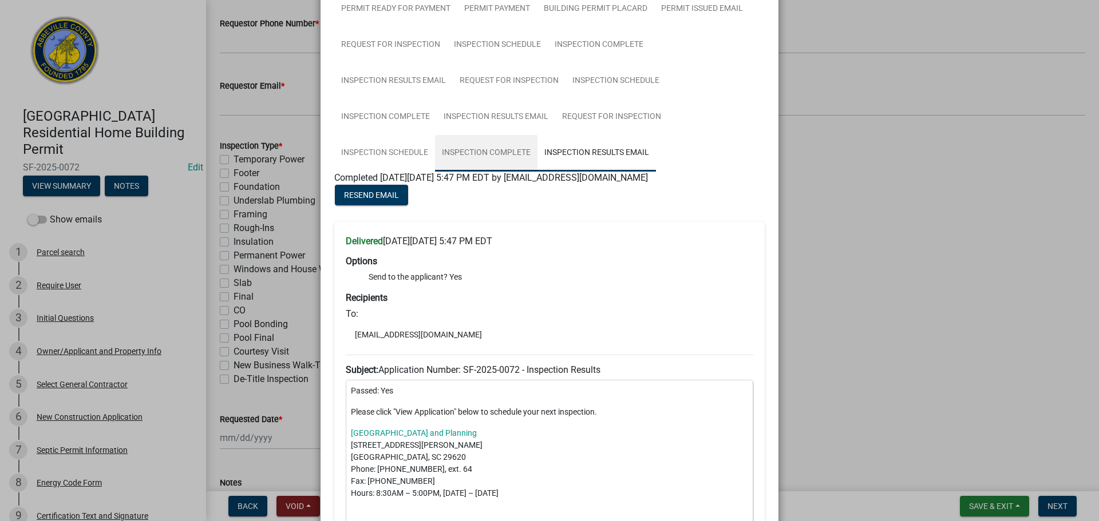
click at [501, 154] on link "Inspection Complete" at bounding box center [486, 153] width 102 height 37
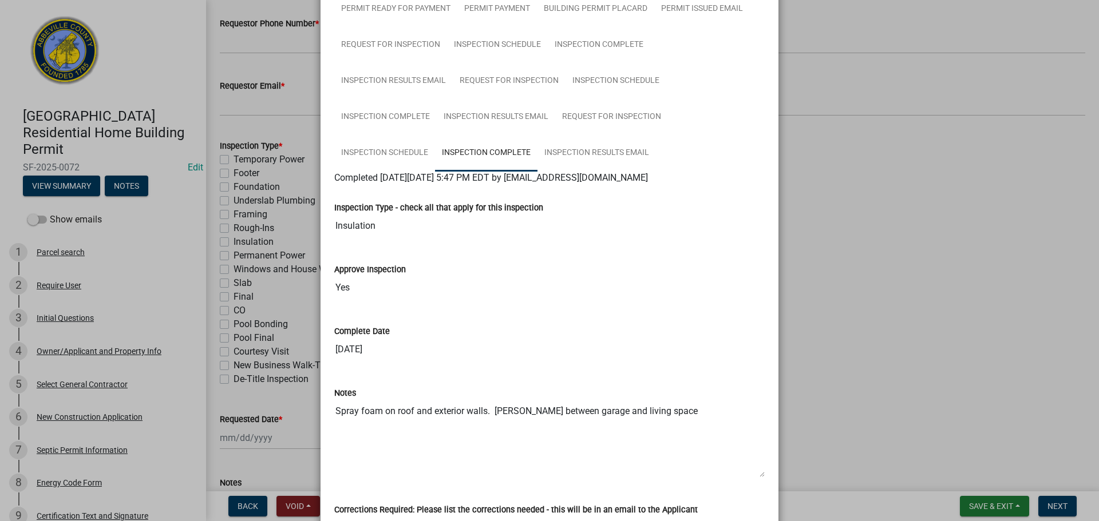
scroll to position [286, 0]
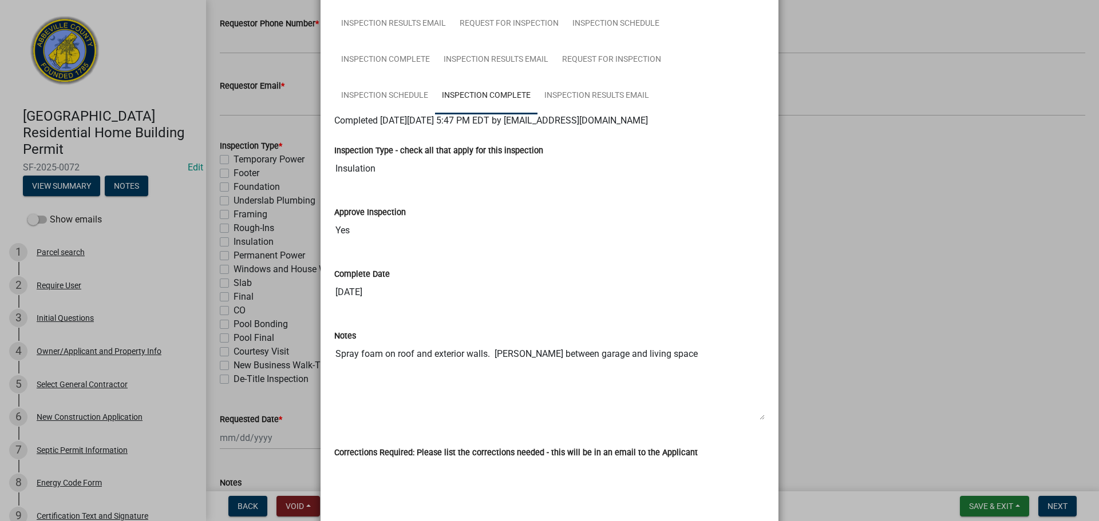
click at [876, 200] on ngb-modal-window "Summary × Printer Friendly Parcel search Initial Questions Owner/Applicant and …" at bounding box center [549, 260] width 1099 height 521
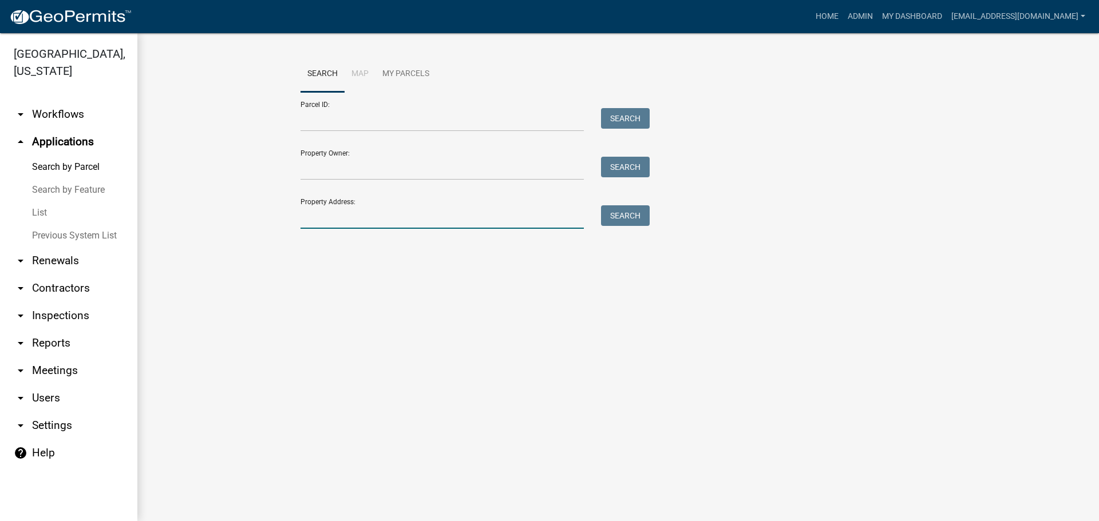
click at [362, 215] on input "Property Address:" at bounding box center [441, 216] width 283 height 23
type input "83 [PERSON_NAME]"
click at [636, 208] on button "Search" at bounding box center [625, 215] width 49 height 21
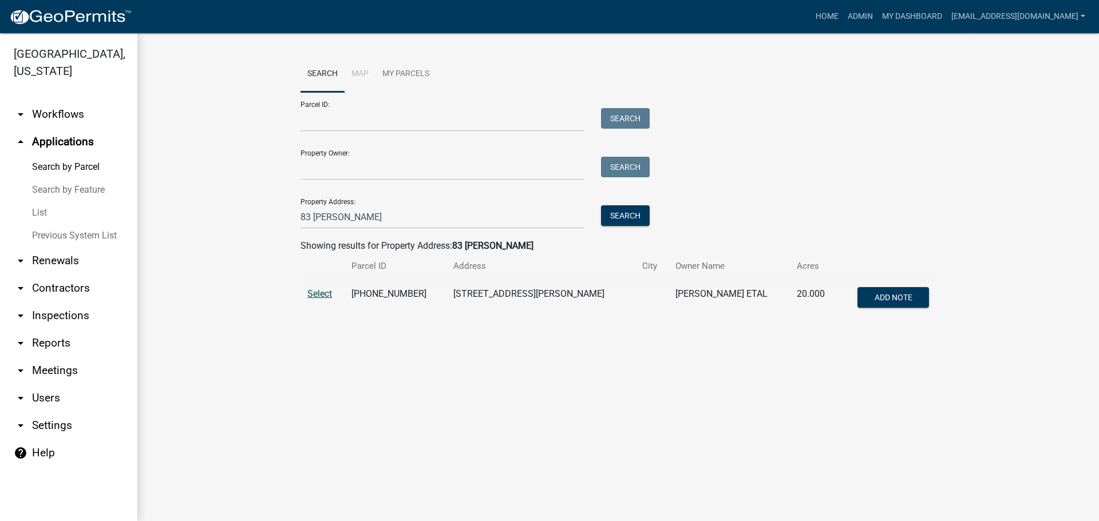
click at [329, 298] on span "Select" at bounding box center [319, 293] width 25 height 11
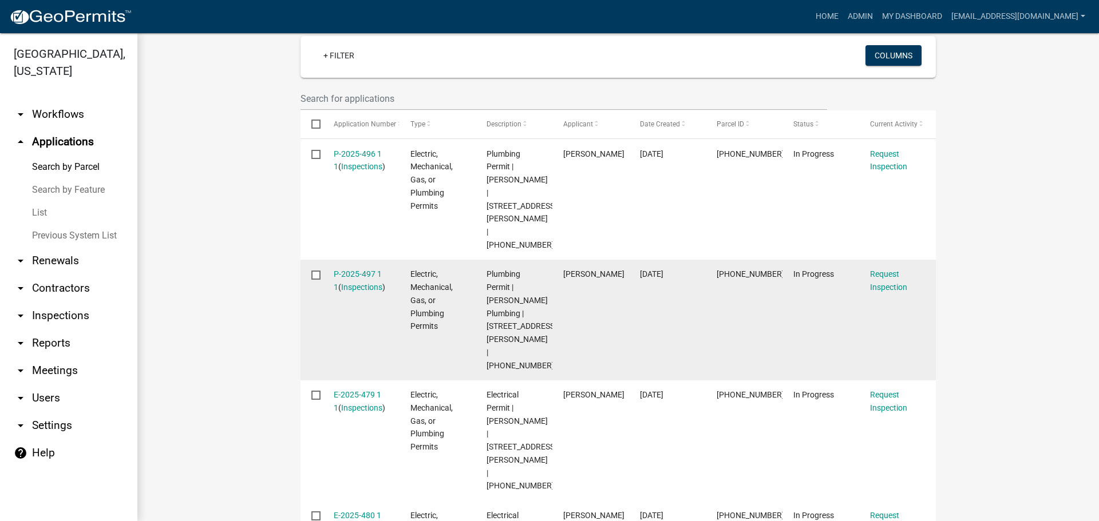
scroll to position [343, 0]
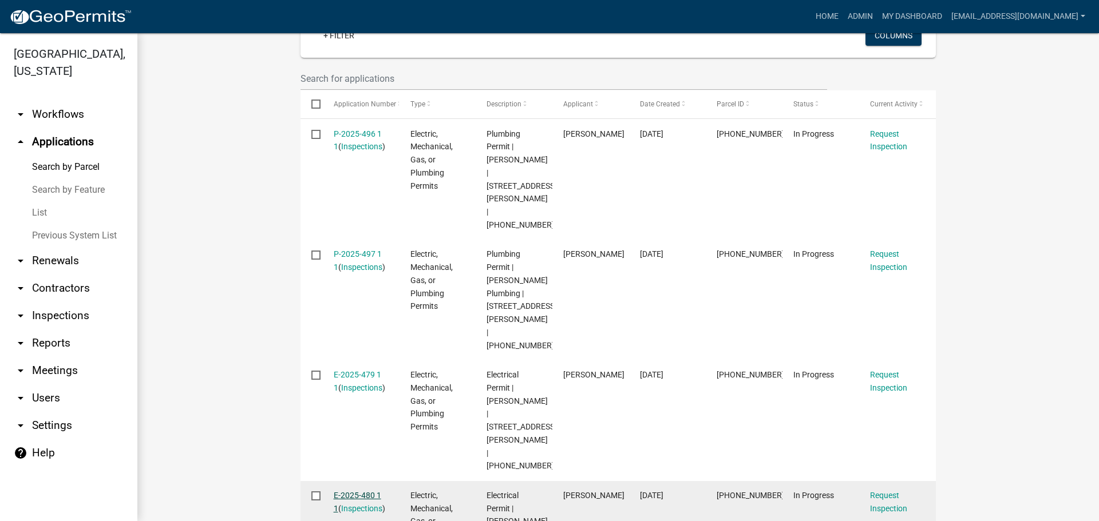
click at [353, 491] on link "E-2025-480 1 1" at bounding box center [357, 502] width 47 height 22
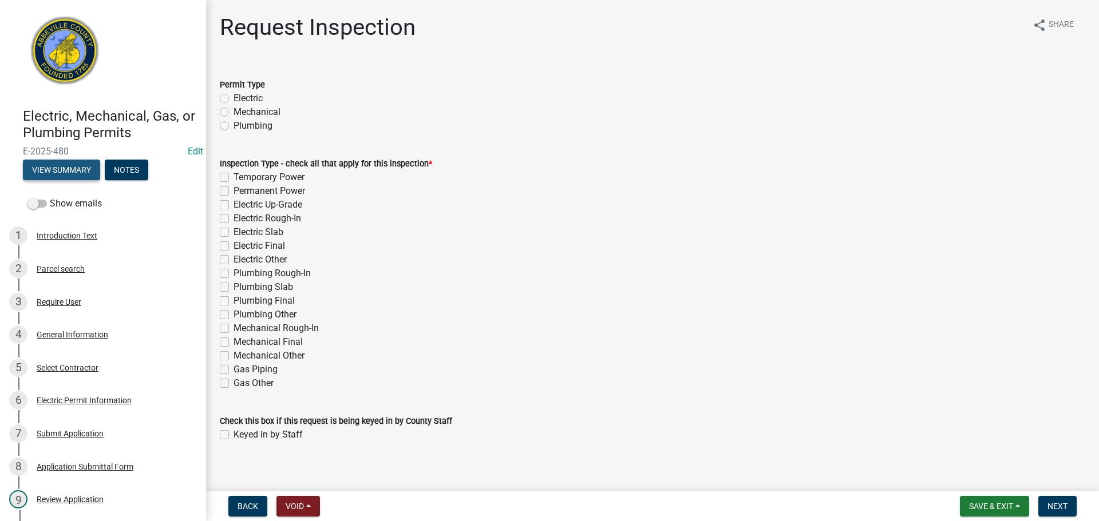
click at [69, 164] on button "View Summary" at bounding box center [61, 170] width 77 height 21
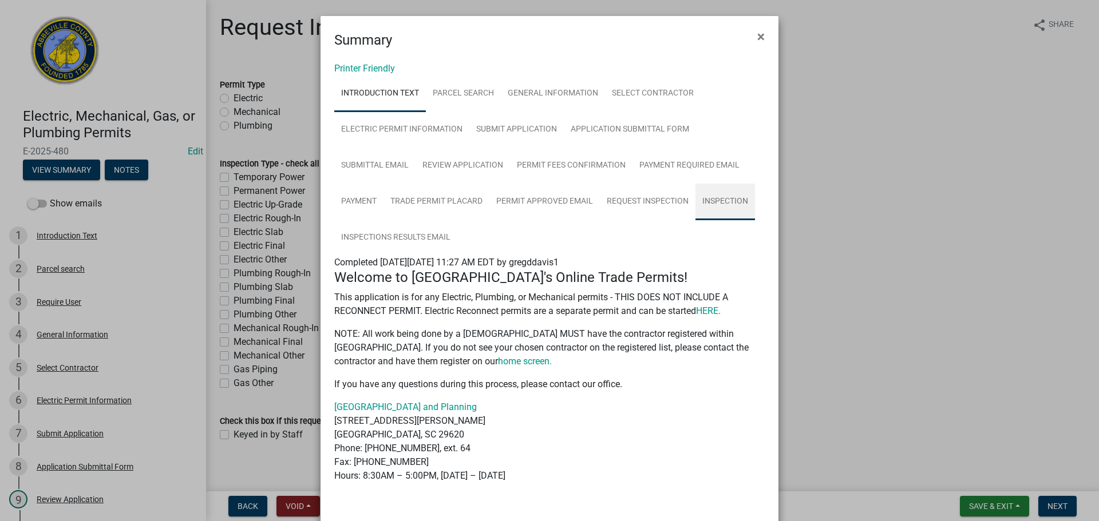
click at [737, 197] on link "Inspection" at bounding box center [725, 202] width 60 height 37
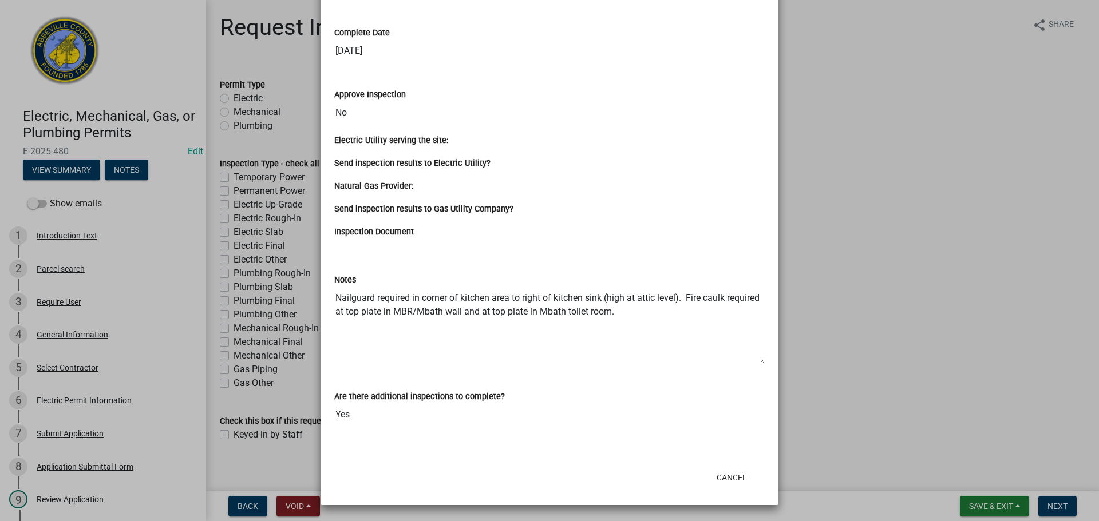
scroll to position [388, 0]
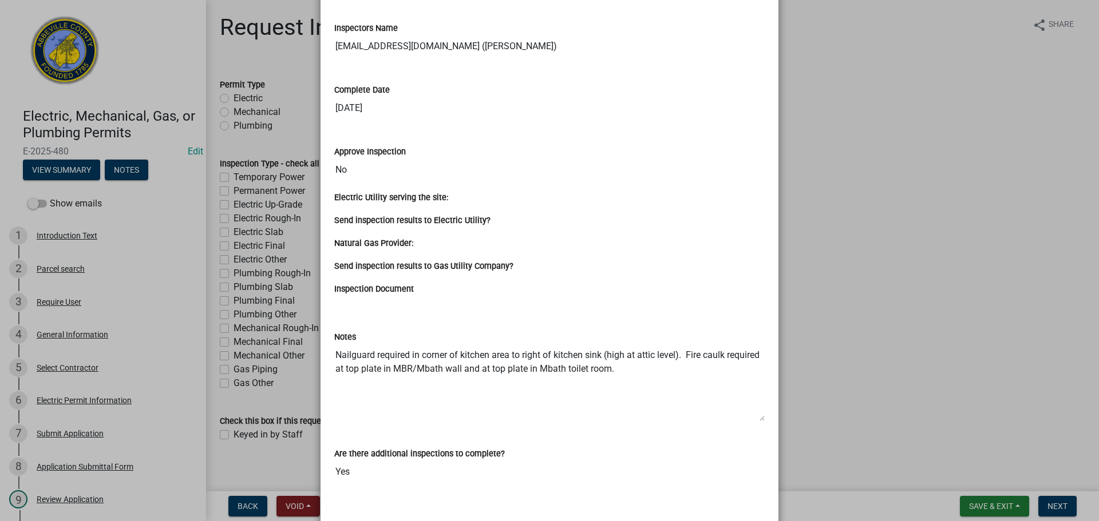
click at [884, 168] on ngb-modal-window "Summary × Printer Friendly Introduction Text Parcel search General Information …" at bounding box center [549, 260] width 1099 height 521
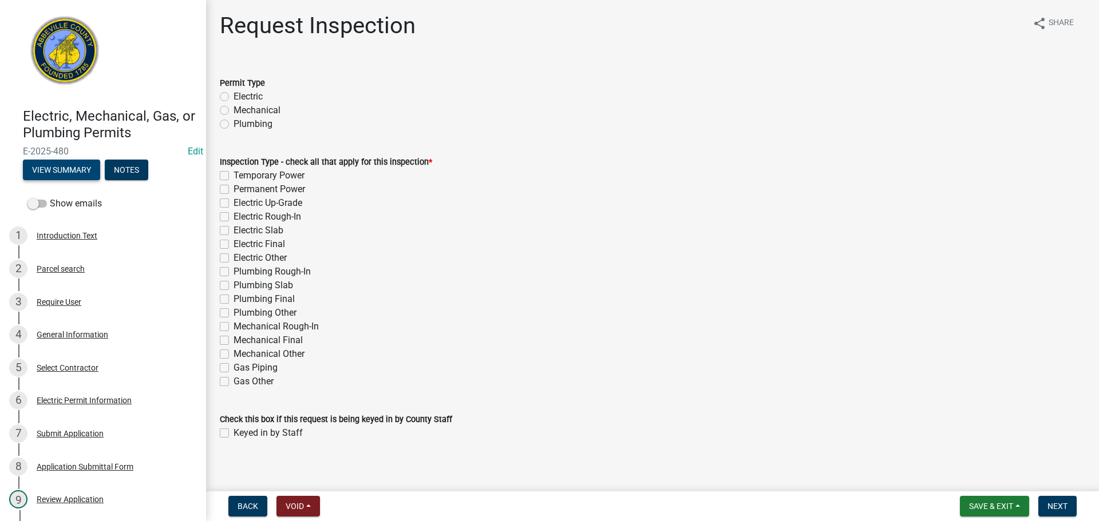
scroll to position [0, 0]
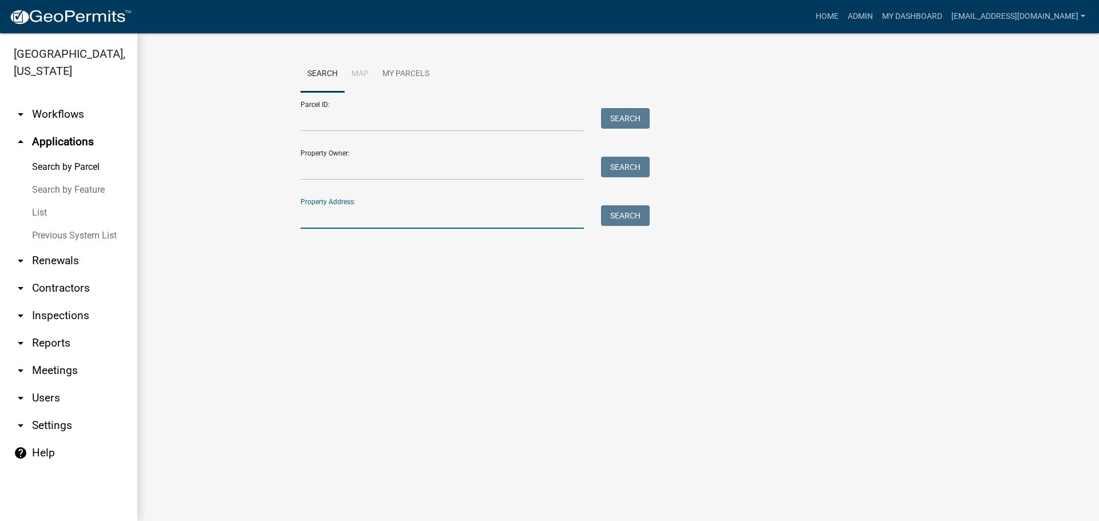
click at [329, 216] on input "Property Address:" at bounding box center [441, 216] width 283 height 23
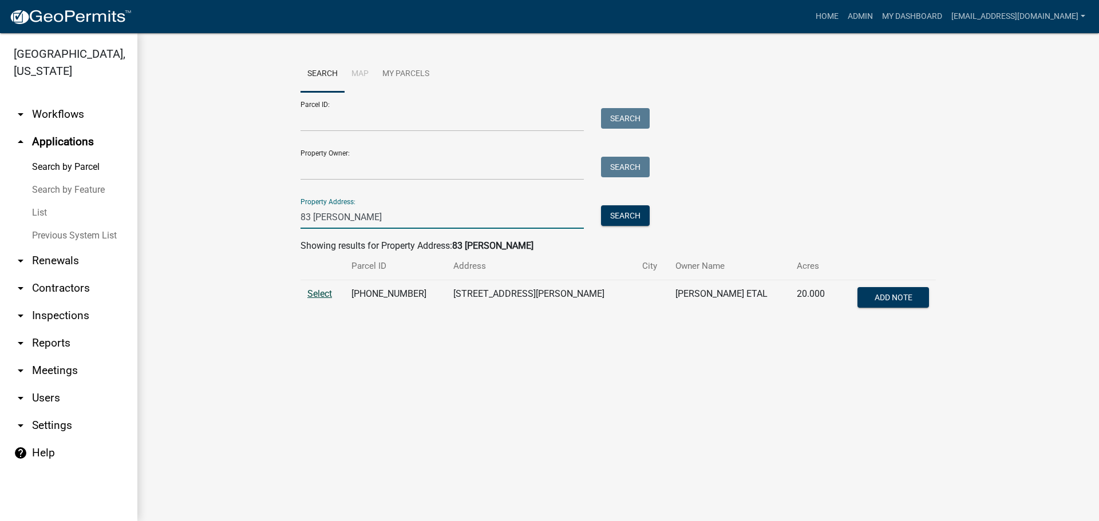
type input "83 [PERSON_NAME]"
click at [319, 296] on span "Select" at bounding box center [319, 293] width 25 height 11
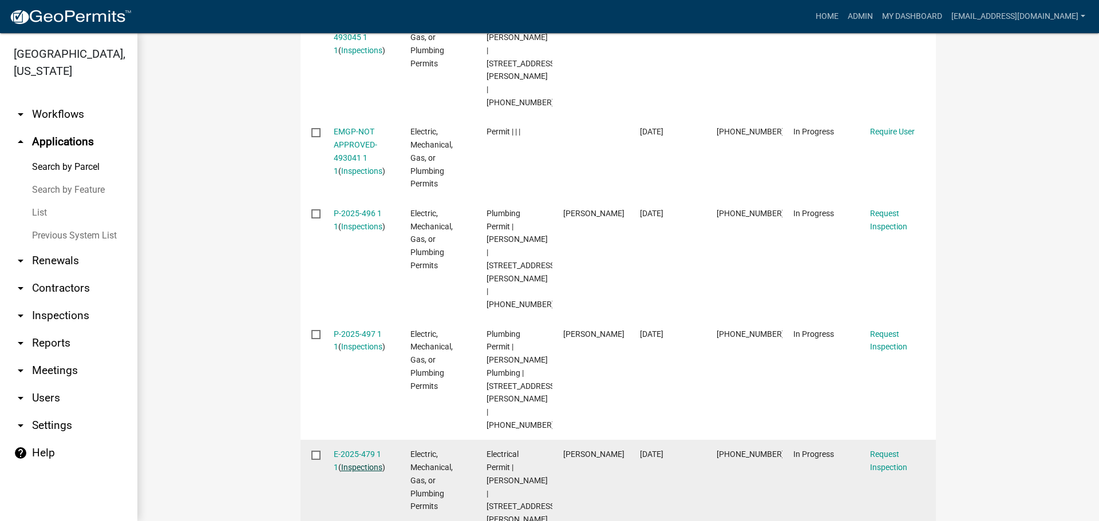
scroll to position [515, 0]
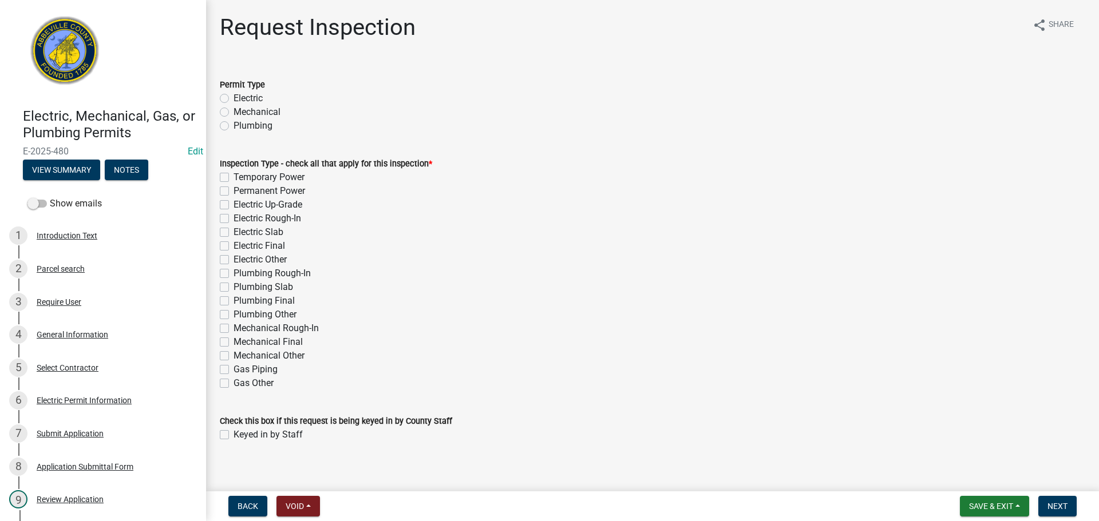
scroll to position [10, 0]
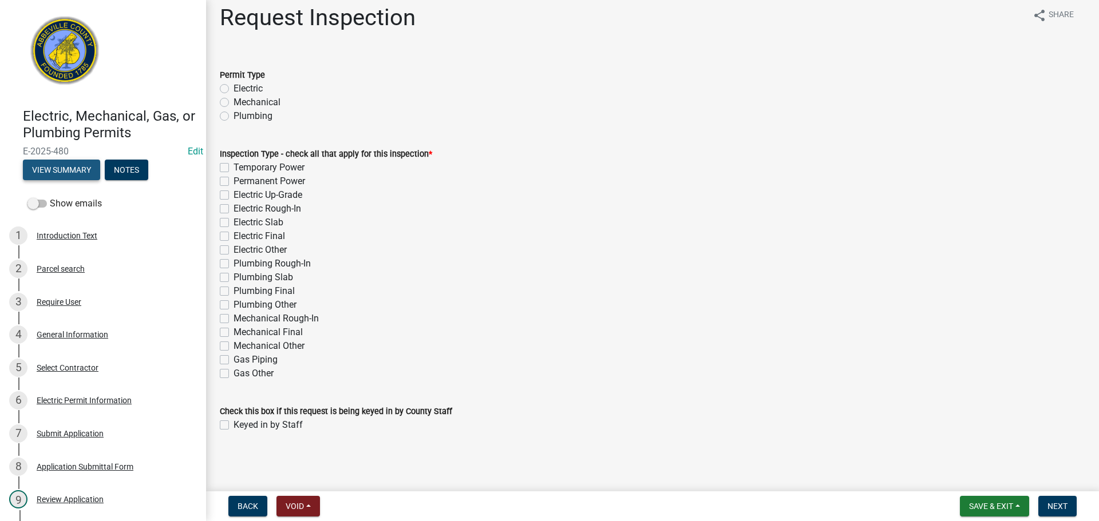
click at [44, 169] on button "View Summary" at bounding box center [61, 170] width 77 height 21
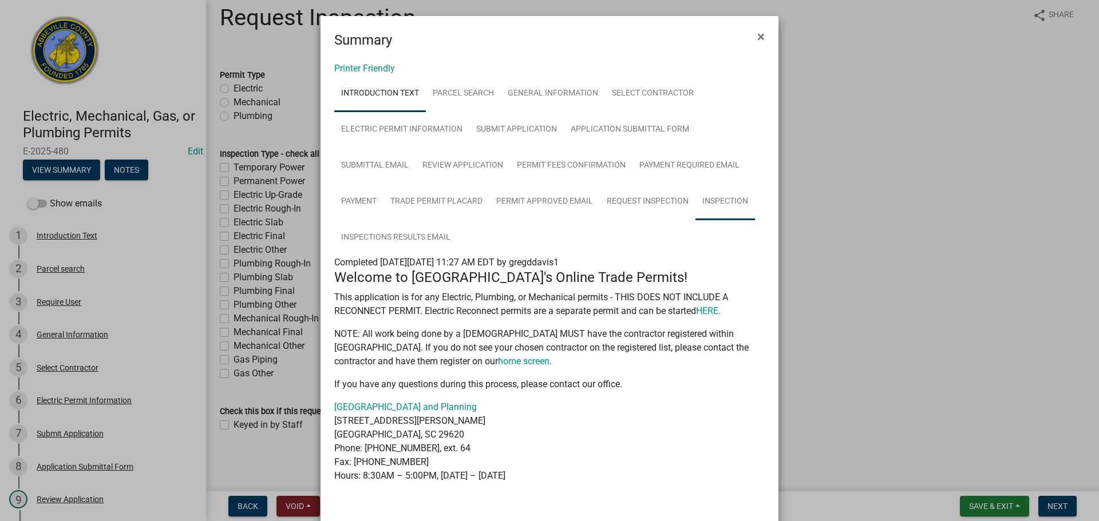
click at [712, 200] on link "Inspection" at bounding box center [725, 202] width 60 height 37
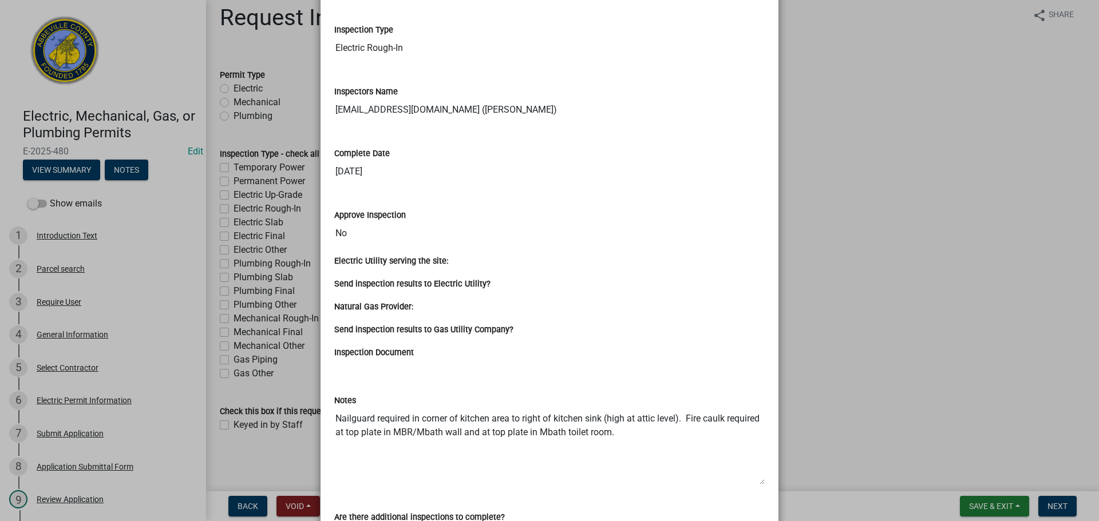
scroll to position [401, 0]
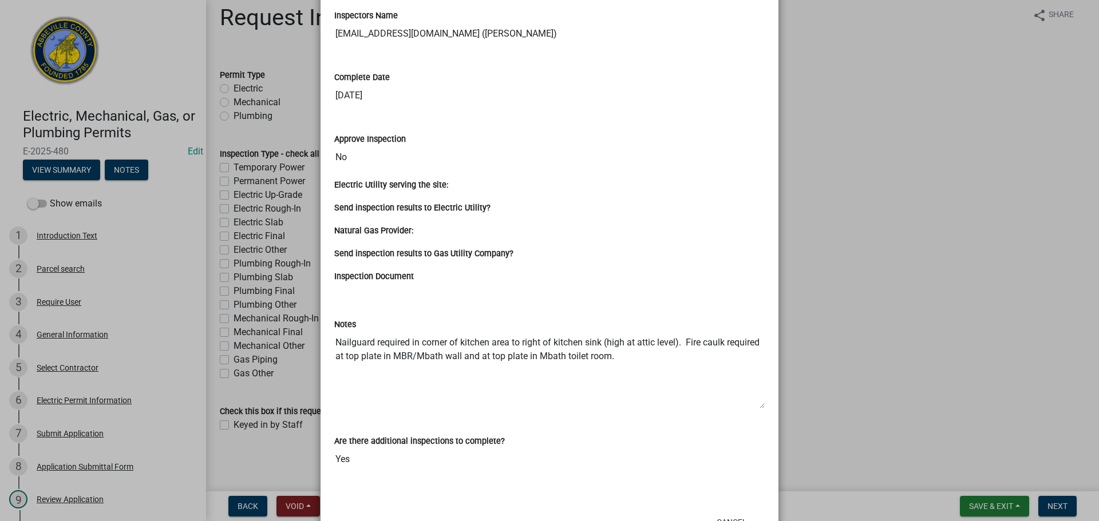
click at [868, 183] on ngb-modal-window "Summary × Printer Friendly Introduction Text Parcel search General Information …" at bounding box center [549, 260] width 1099 height 521
